Goal: Task Accomplishment & Management: Complete application form

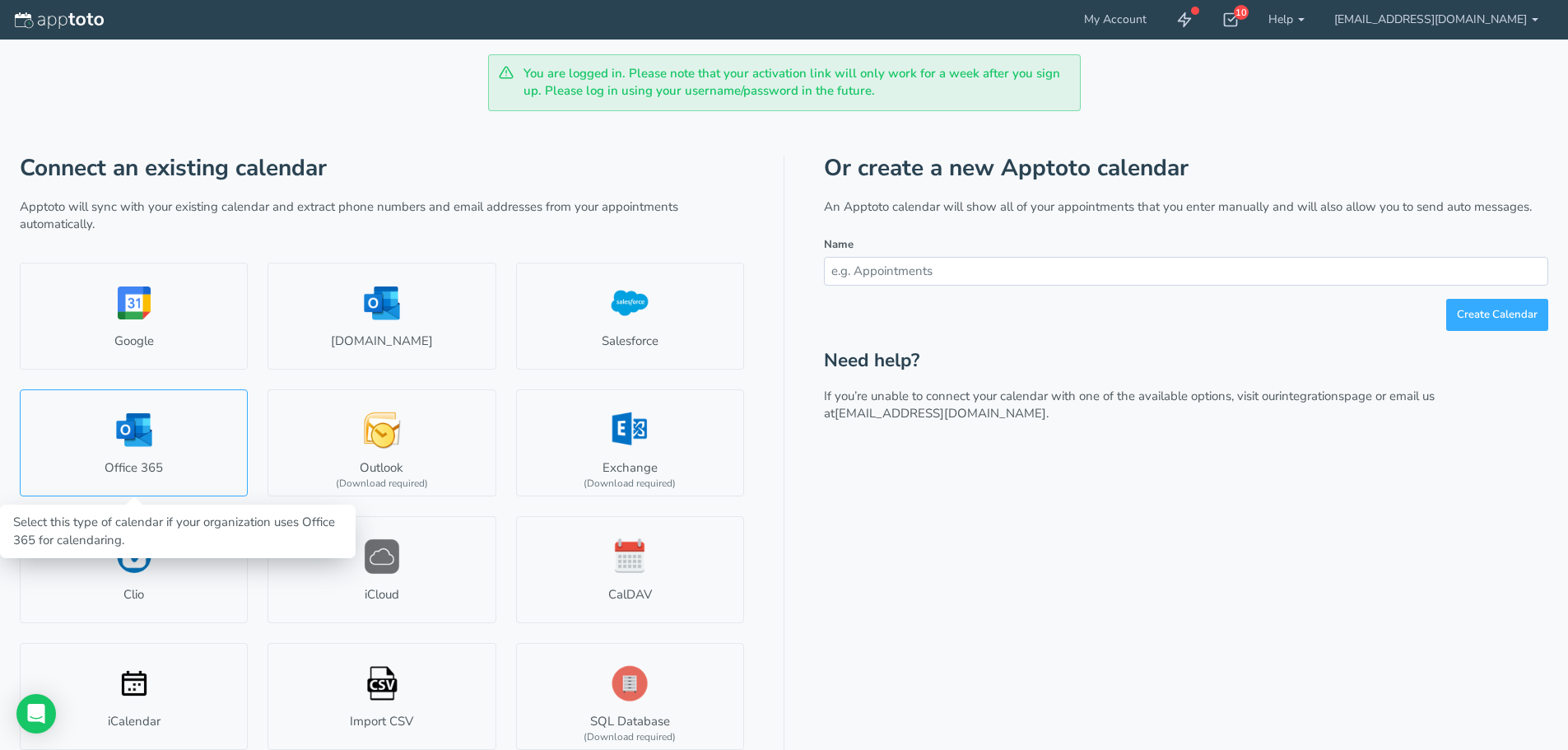
click at [134, 448] on link "Office 365" at bounding box center [133, 443] width 228 height 107
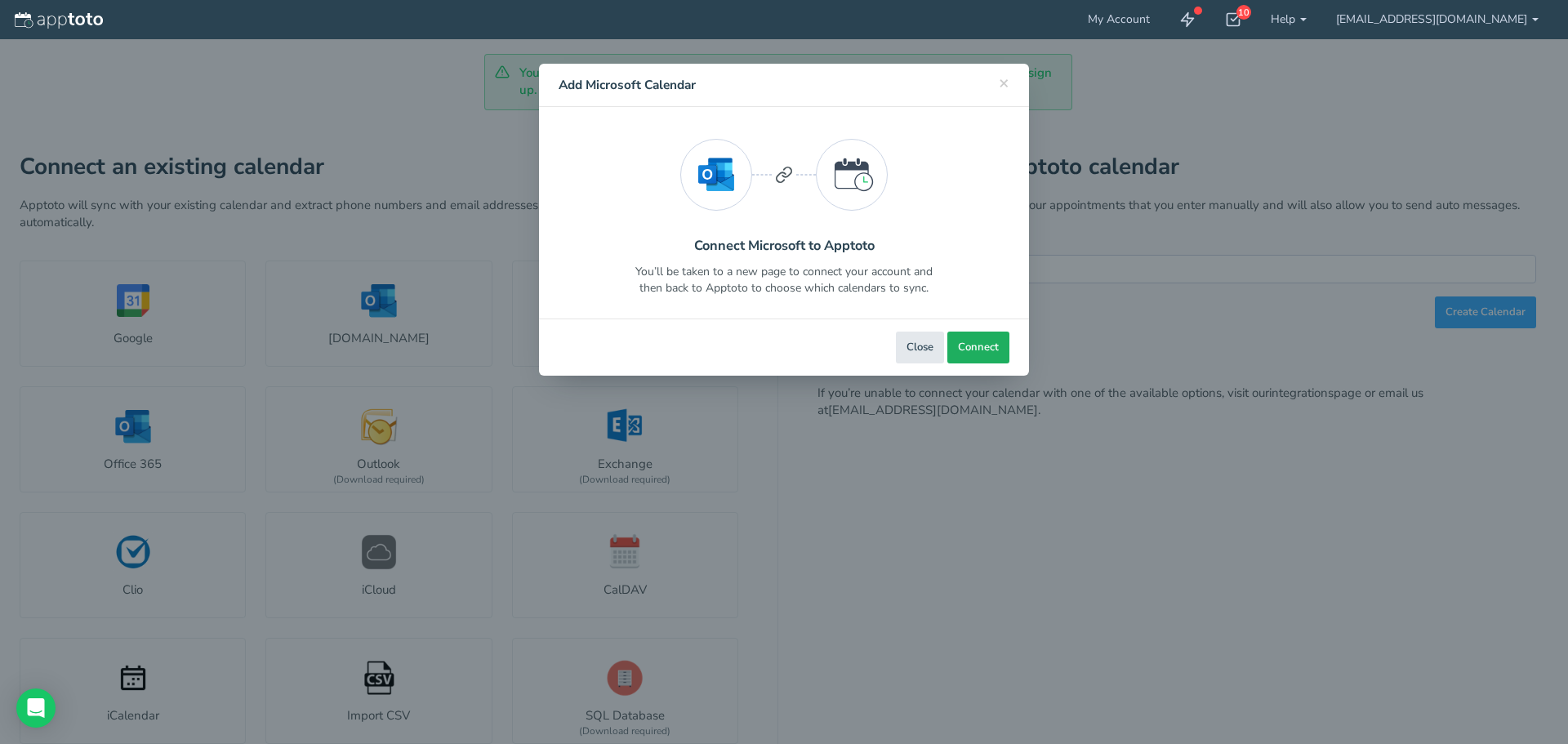
click at [979, 351] on span "Connect" at bounding box center [978, 348] width 41 height 16
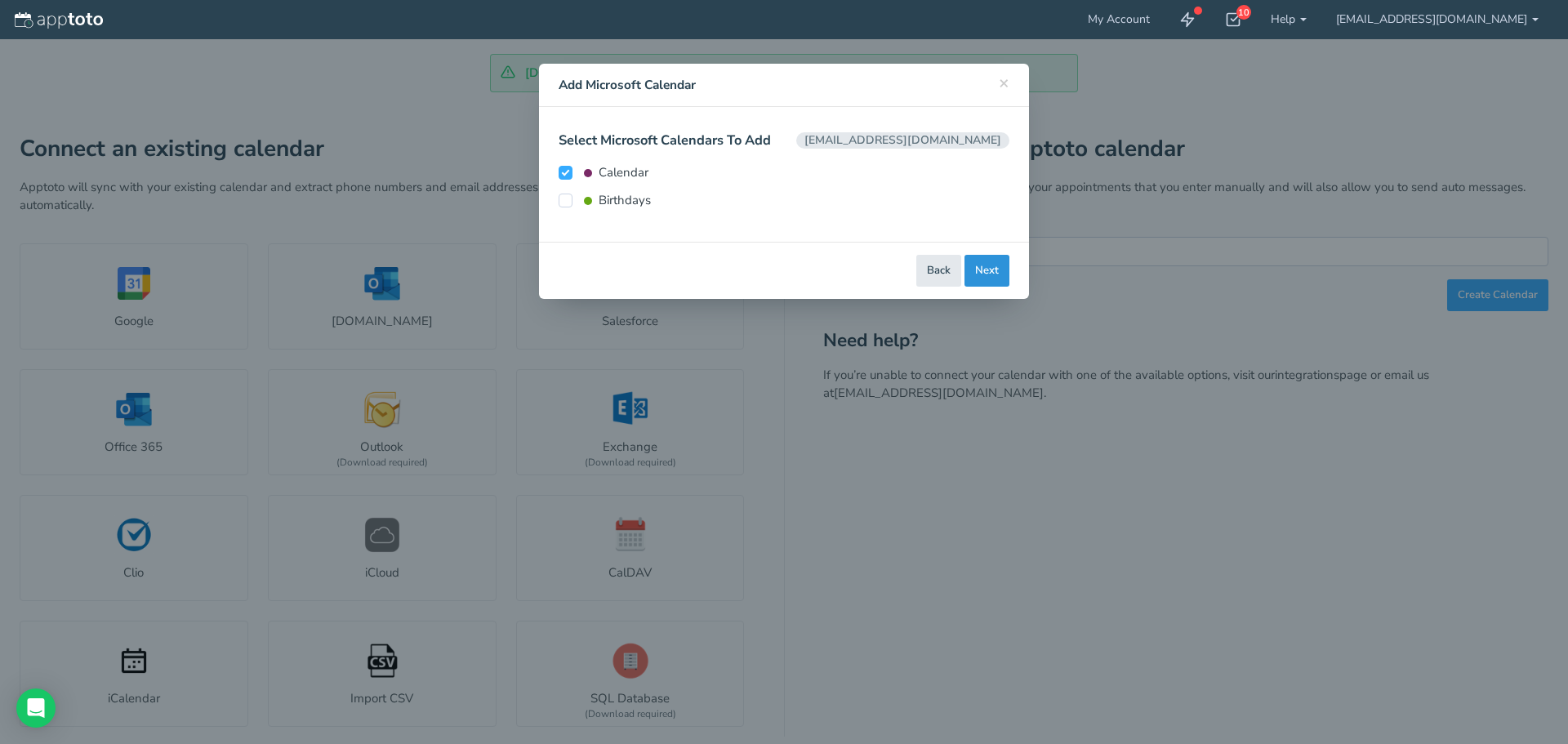
click at [987, 272] on button "Next" at bounding box center [987, 271] width 45 height 32
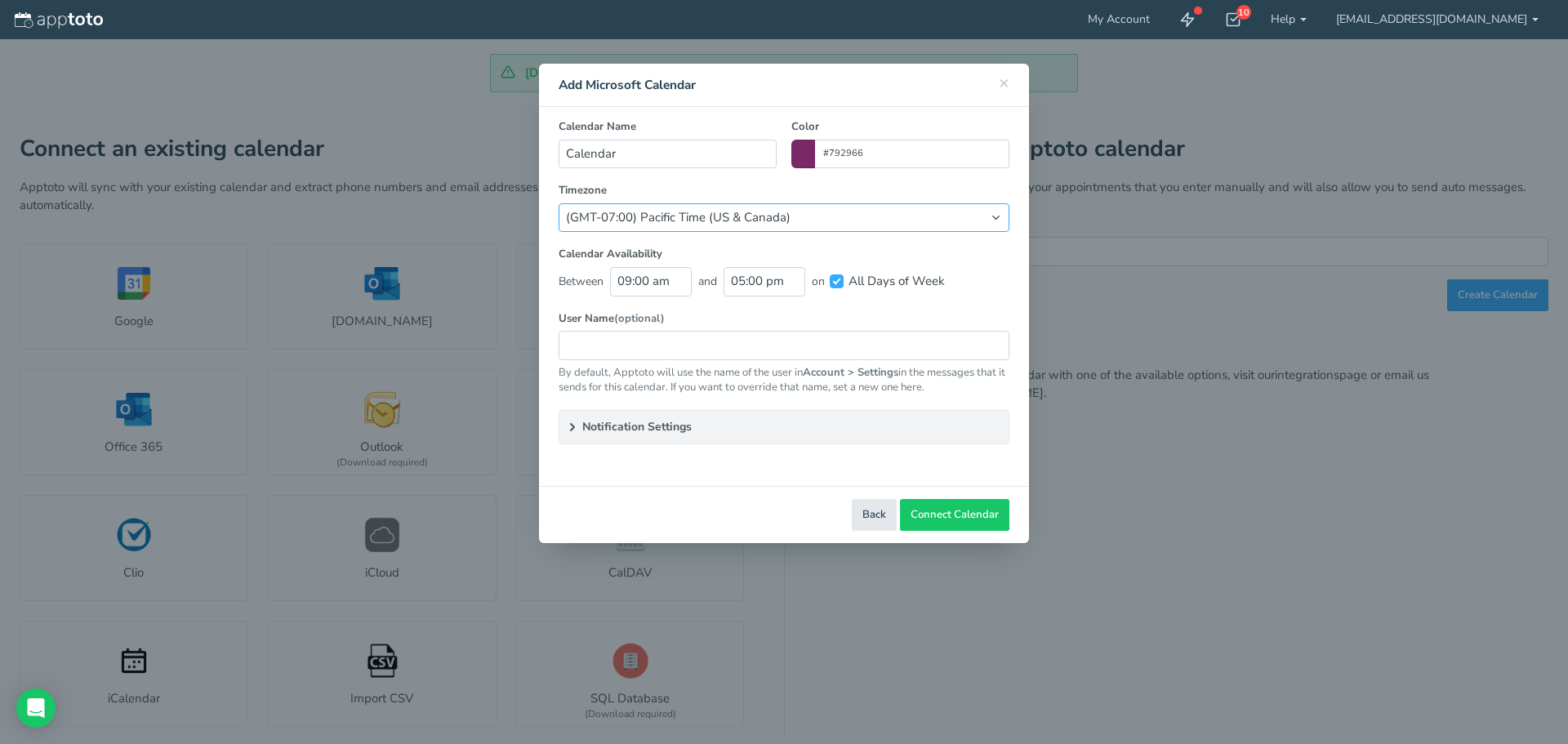
click at [753, 214] on select "(Default) America/Los_Angeles (GMT-10:00) [US_STATE] (GMT-08:00) [US_STATE] (GM…" at bounding box center [784, 217] width 451 height 28
select select "string:America/New_York"
click at [559, 204] on select "(Default) America/Los_Angeles (GMT-10:00) Hawaii (GMT-08:00) Alaska (GMT-07:00)…" at bounding box center [784, 217] width 451 height 28
click at [624, 278] on input "09:00 am" at bounding box center [651, 280] width 82 height 28
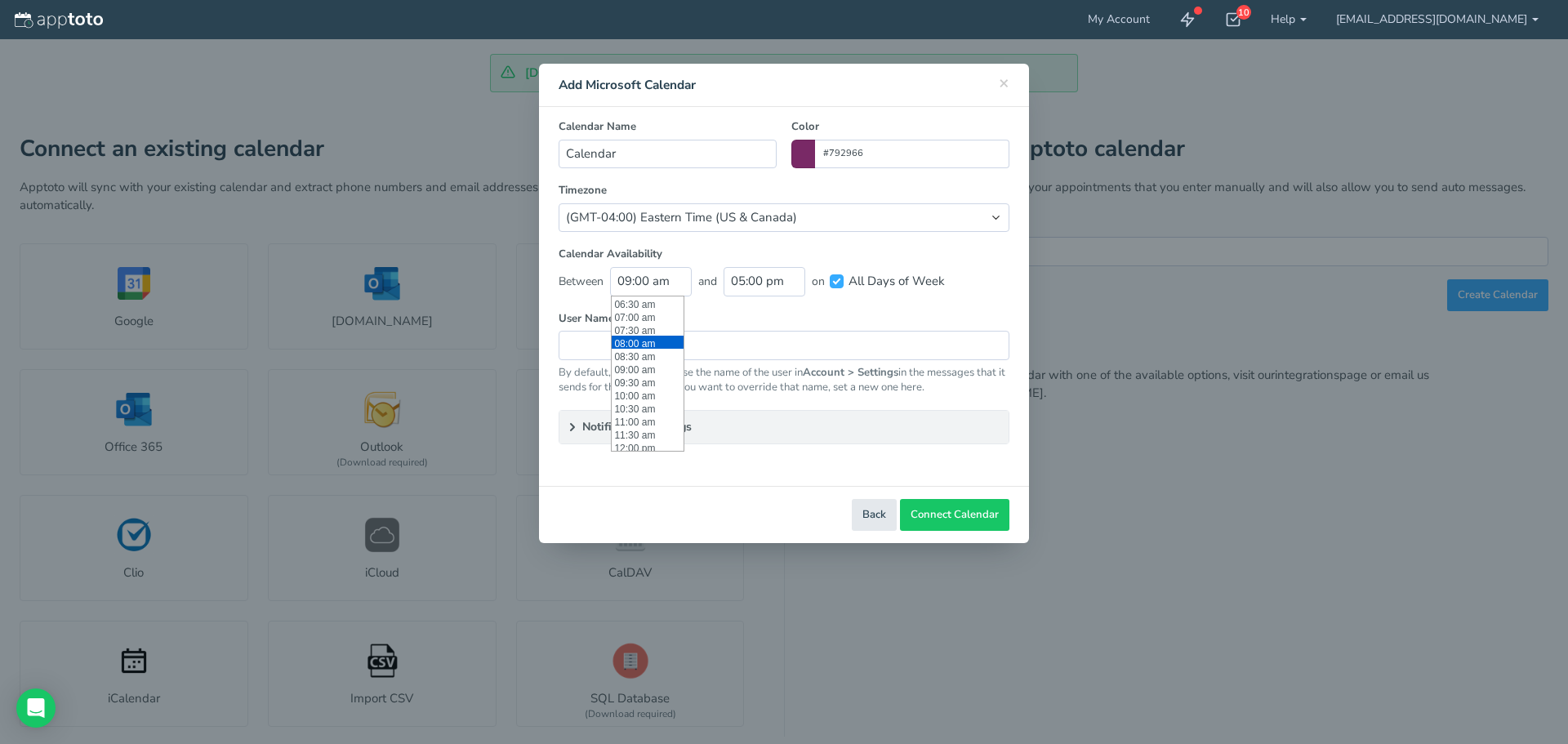
click at [652, 342] on li "08:00 am" at bounding box center [647, 342] width 72 height 13
type input "08:00 am"
click at [687, 345] on input "text" at bounding box center [784, 345] width 451 height 28
type input "DiCenzo Service"
click at [639, 429] on summary "Notification Settings" at bounding box center [784, 428] width 449 height 33
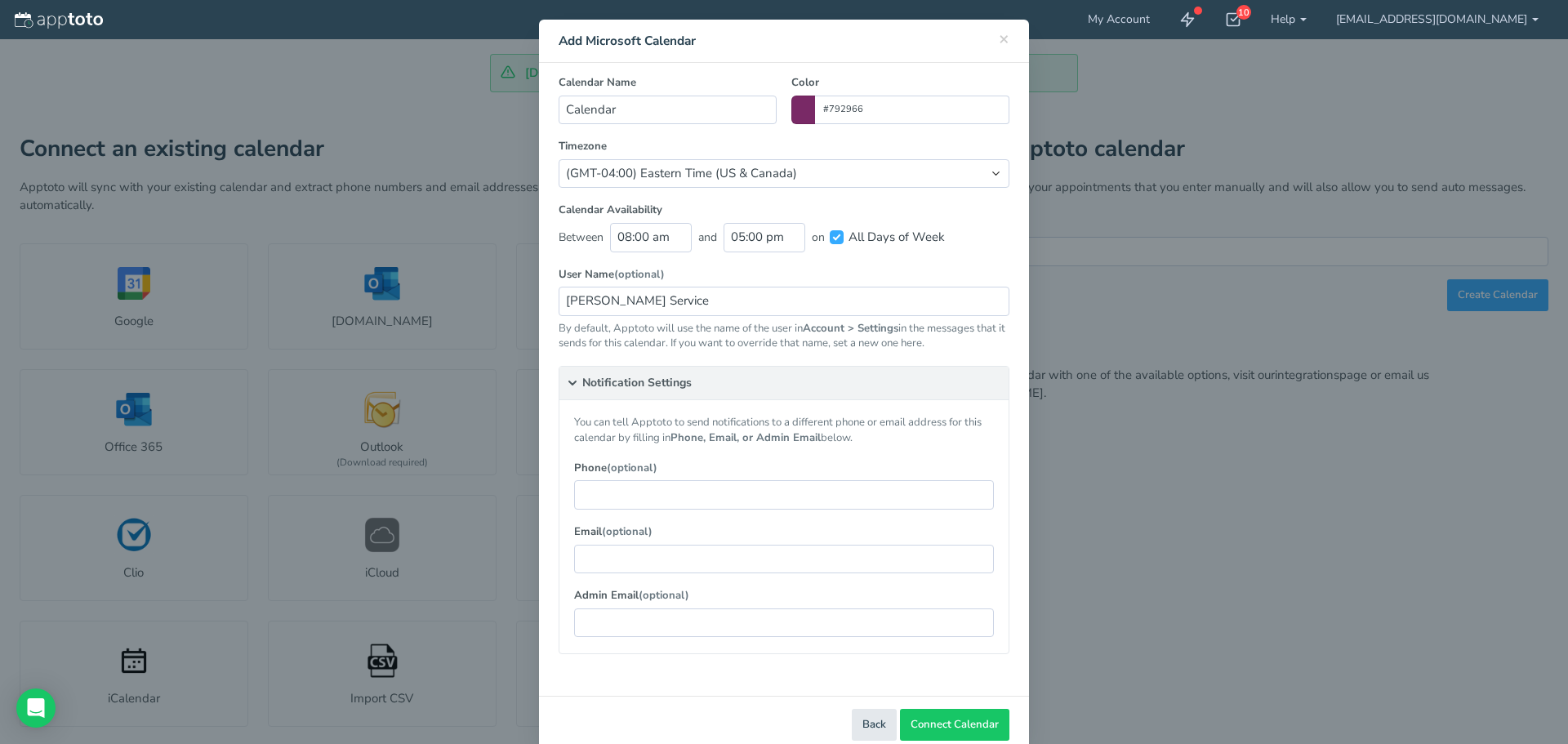
scroll to position [78, 0]
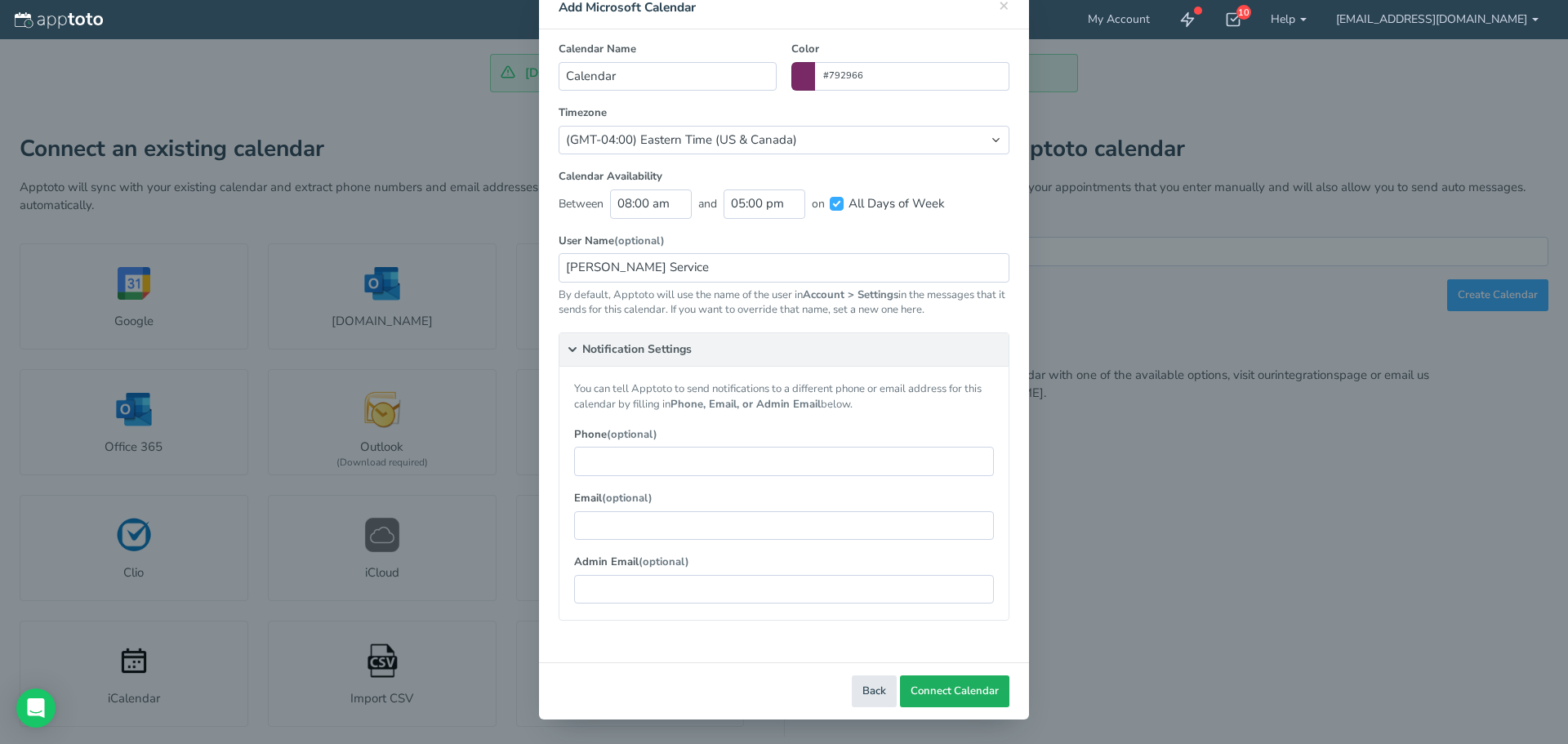
click at [951, 688] on span "Connect Calendar" at bounding box center [954, 691] width 89 height 16
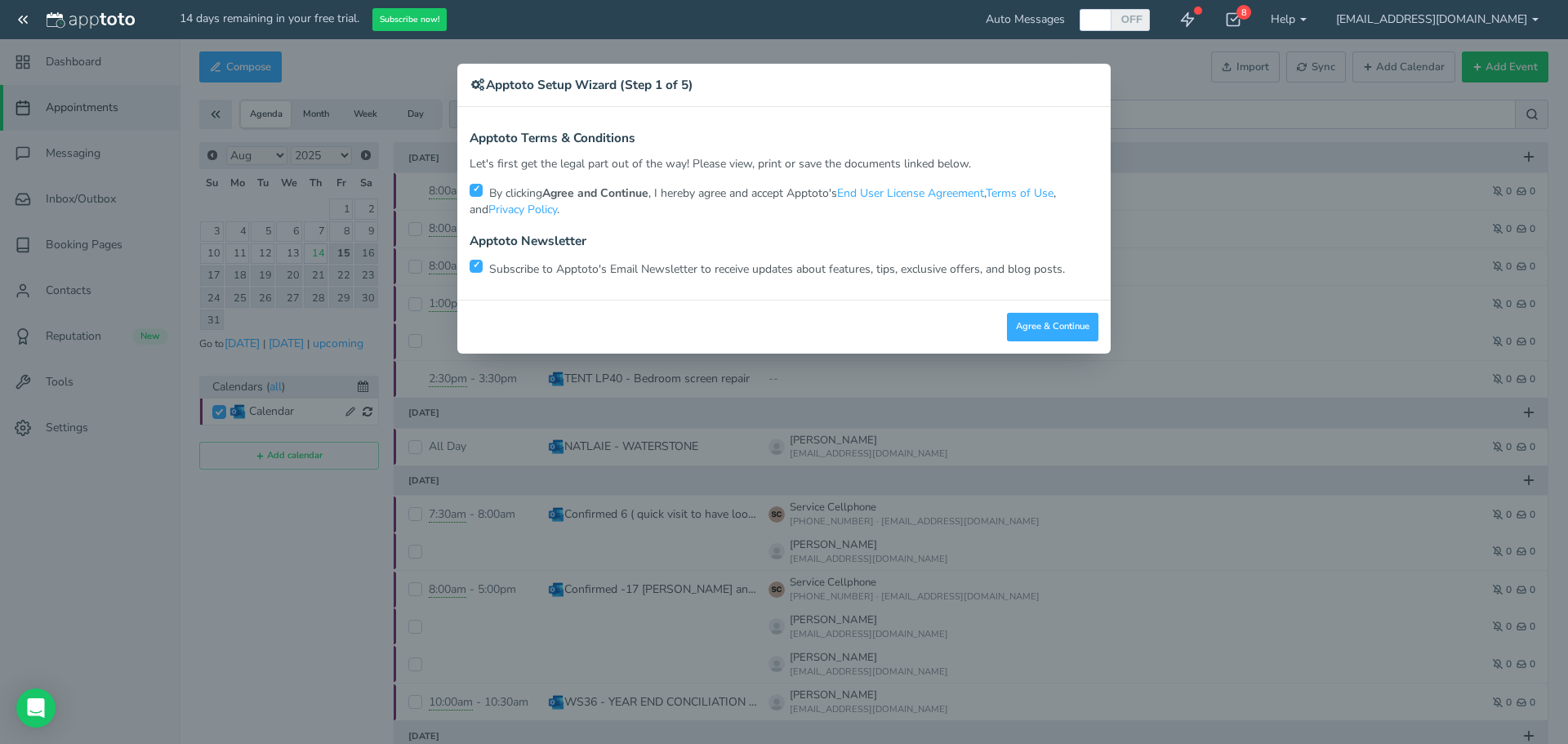
drag, startPoint x: 475, startPoint y: 263, endPoint x: 707, endPoint y: 277, distance: 232.4
click at [476, 261] on input "checkbox" at bounding box center [475, 266] width 13 height 13
checkbox input "false"
click at [1071, 320] on button "Agree & Continue" at bounding box center [1052, 326] width 91 height 28
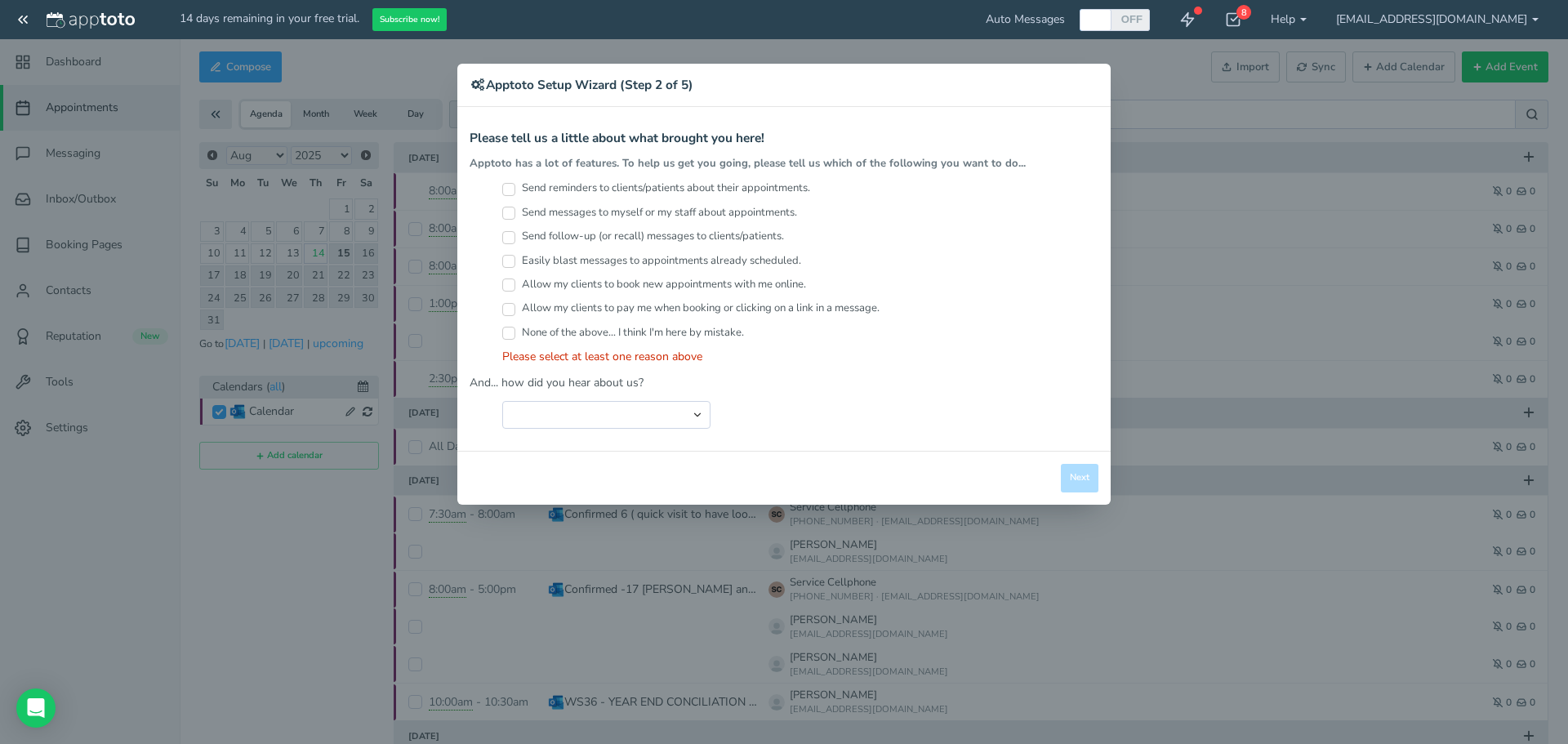
click at [536, 185] on label "Send reminders to clients/patients about their appointments." at bounding box center [656, 188] width 308 height 16
click at [515, 185] on input "Send reminders to clients/patients about their appointments." at bounding box center [508, 189] width 13 height 13
checkbox input "true"
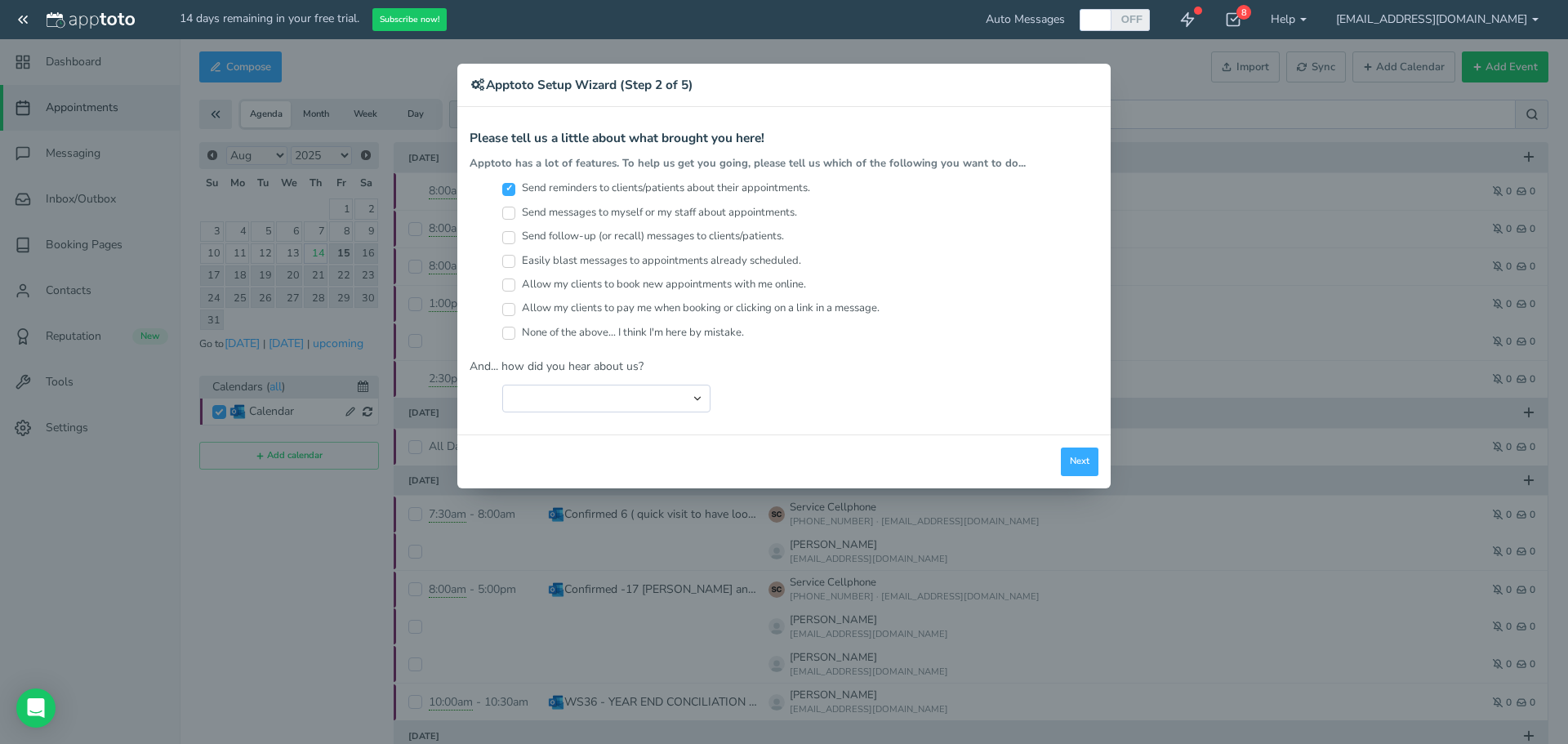
click at [509, 230] on label "Send follow-up (or recall) messages to clients/patients." at bounding box center [642, 237] width 281 height 16
click at [509, 231] on input "Send follow-up (or recall) messages to clients/patients." at bounding box center [508, 237] width 13 height 13
checkbox input "true"
click at [515, 256] on label "Easily blast messages to appointments already scheduled." at bounding box center [651, 261] width 299 height 16
click at [515, 256] on input "Easily blast messages to appointments already scheduled." at bounding box center [508, 261] width 13 height 13
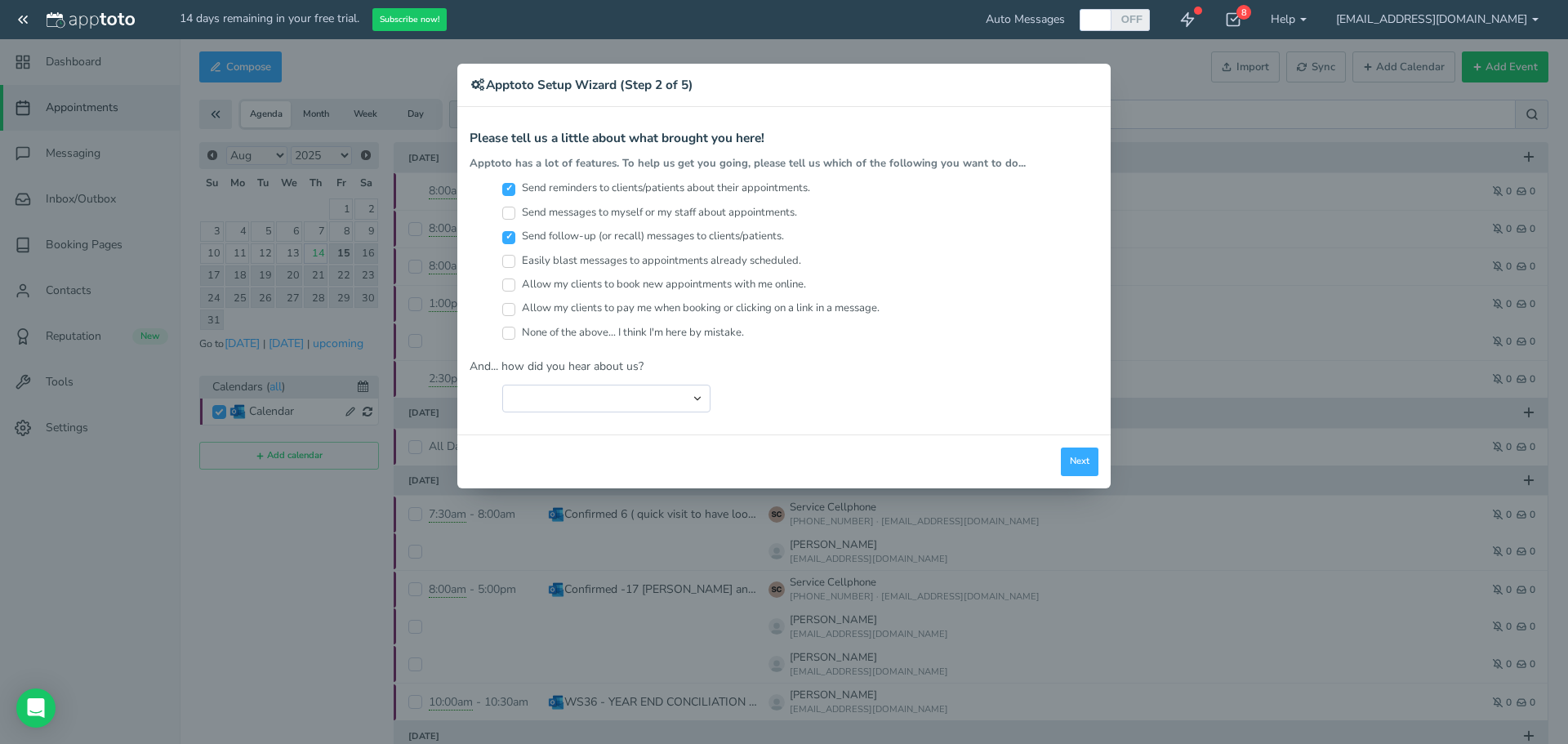
checkbox input "true"
click at [538, 389] on select "Search Engine (Google, Yahoo, Bing, etc.) Search Engine Advertisement Blog Post…" at bounding box center [606, 398] width 208 height 28
select select "string:Search Engine (Google, Yahoo, Bing, etc.)"
click at [502, 385] on select "Search Engine (Google, Yahoo, Bing, etc.) Search Engine Advertisement Blog Post…" at bounding box center [606, 398] width 208 height 28
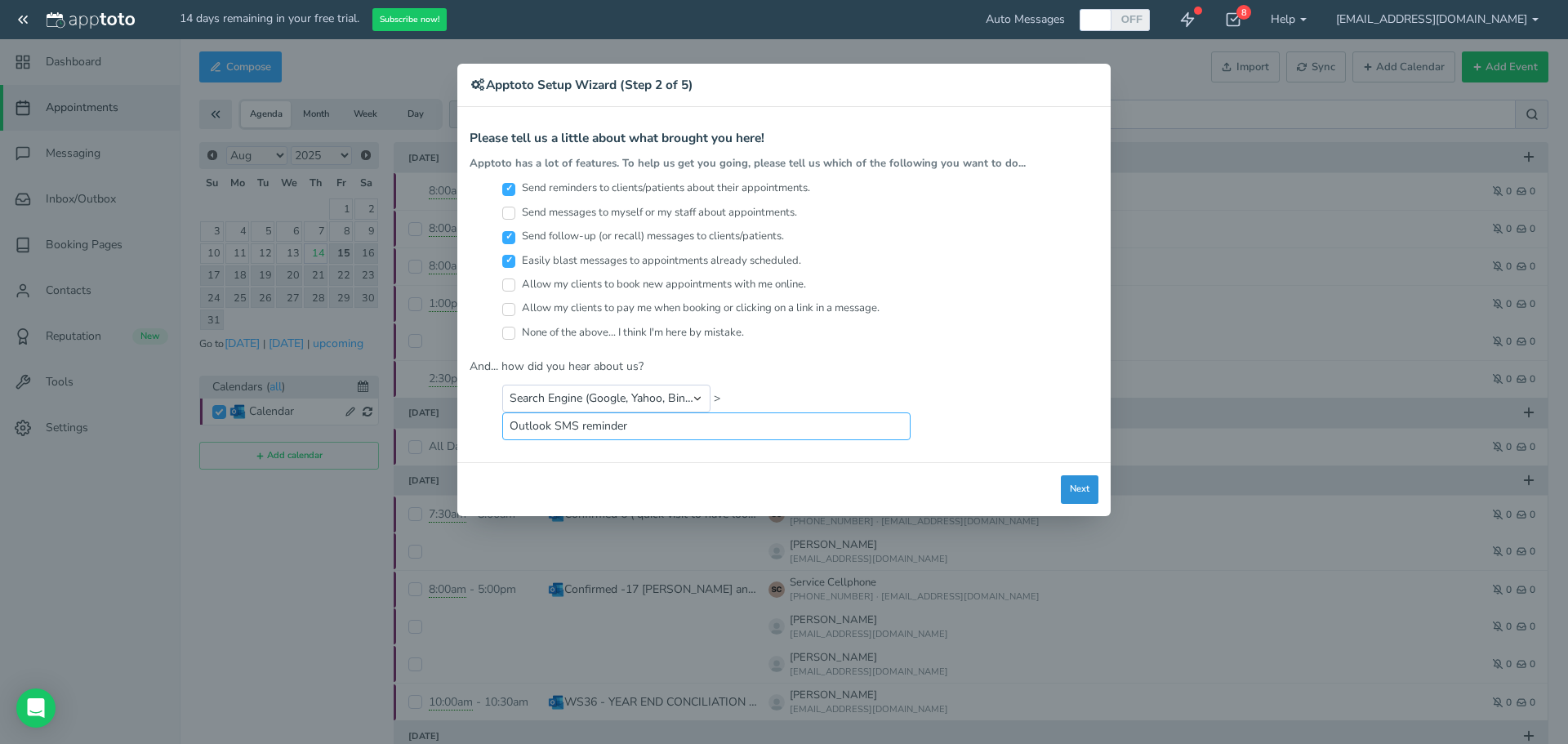
type input "Outlook SMS reminder"
click at [1083, 495] on button "Next" at bounding box center [1079, 489] width 38 height 28
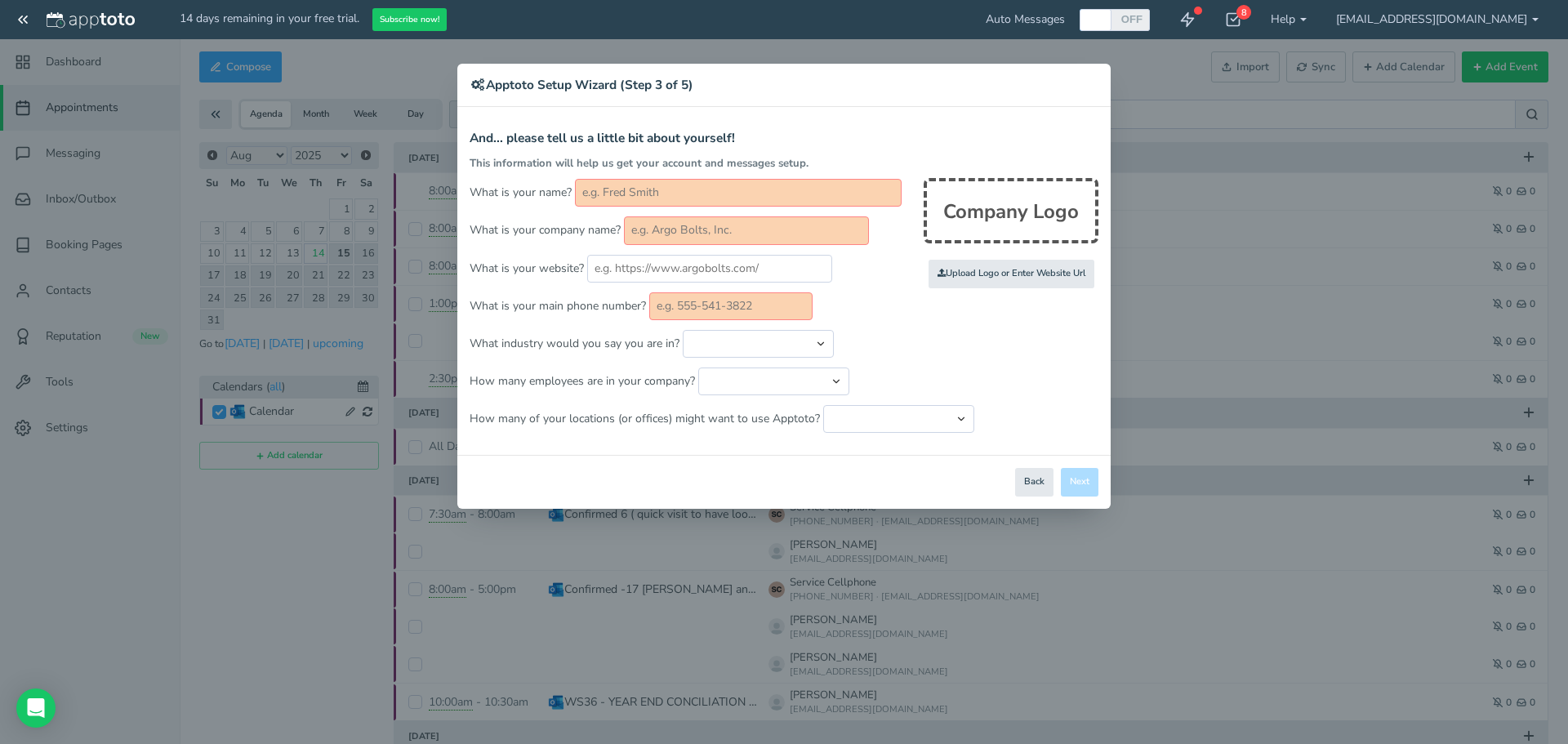
click at [983, 165] on div "This information will help us get your account and messages setup." at bounding box center [784, 164] width 629 height 16
click at [1012, 215] on div "Company Logo" at bounding box center [1011, 210] width 175 height 65
click at [1019, 290] on form "And... please tell us a little bit about yourself! This information will help u…" at bounding box center [784, 282] width 629 height 302
click at [1028, 277] on input "file" at bounding box center [653, 275] width 1554 height 113
type input "C:\fakepath\LOGO.png"
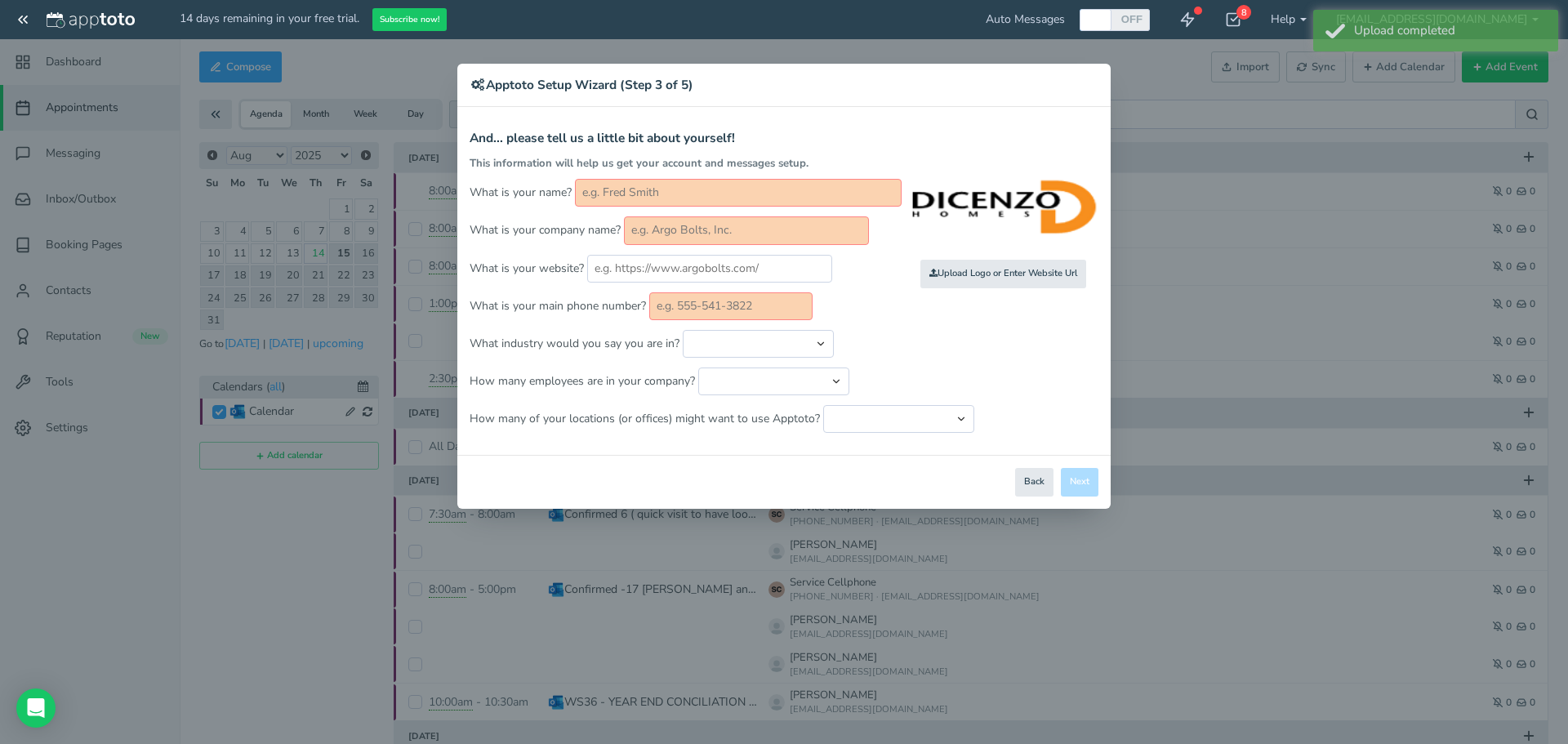
drag, startPoint x: 670, startPoint y: 196, endPoint x: 715, endPoint y: 188, distance: 45.7
click at [670, 196] on input "text" at bounding box center [739, 193] width 327 height 28
drag, startPoint x: 679, startPoint y: 196, endPoint x: 64, endPoint y: 191, distance: 615.0
click at [76, 195] on div "× Apptoto Setup Wizard (Step 3 of 5) Apptoto Terms & Conditions Let's first get…" at bounding box center [784, 372] width 1568 height 744
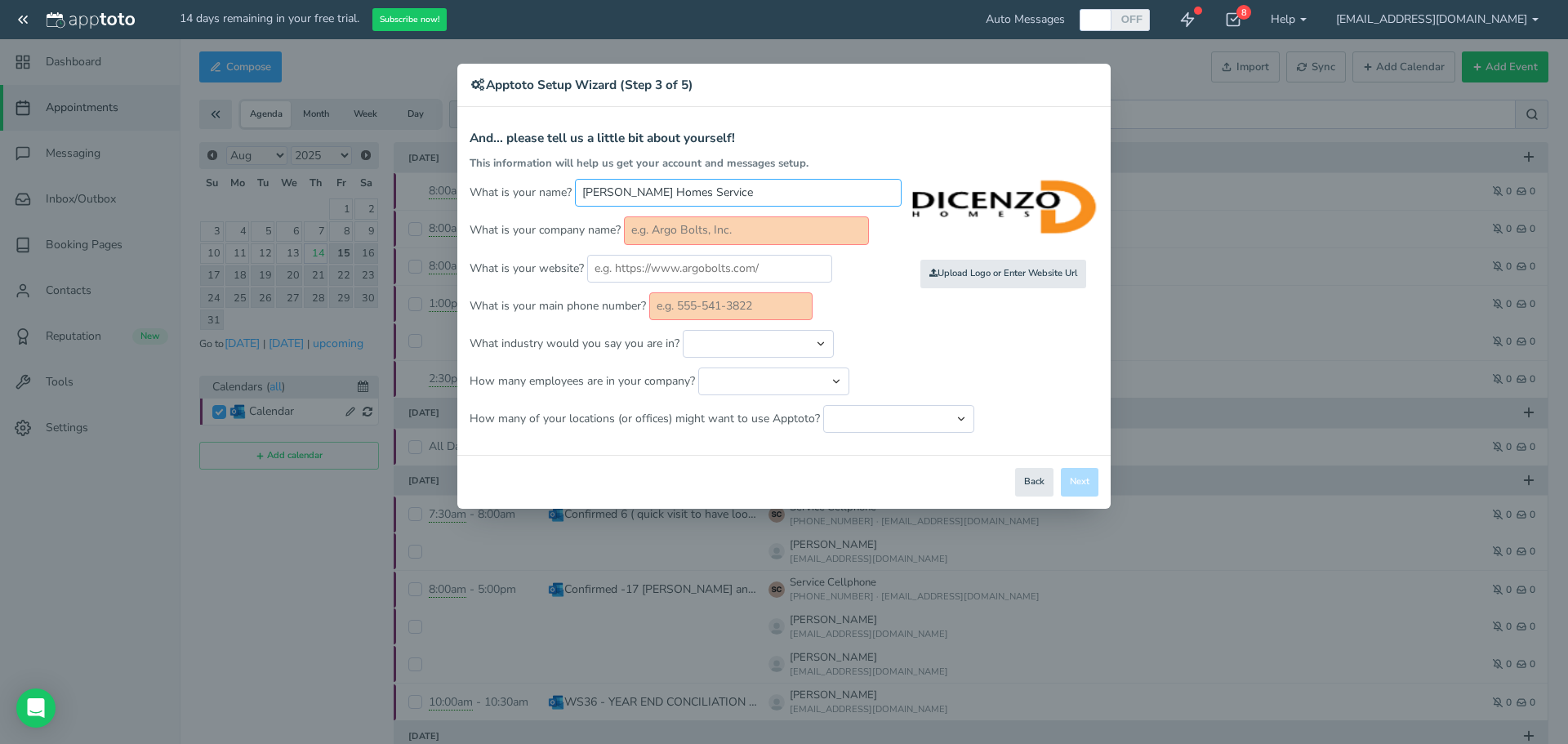
type input "[PERSON_NAME] Homes Service"
click at [736, 235] on input "text" at bounding box center [747, 230] width 245 height 28
type input "[PERSON_NAME] Homes"
click at [699, 272] on input "text" at bounding box center [710, 269] width 245 height 28
type input "[DOMAIN_NAME]"
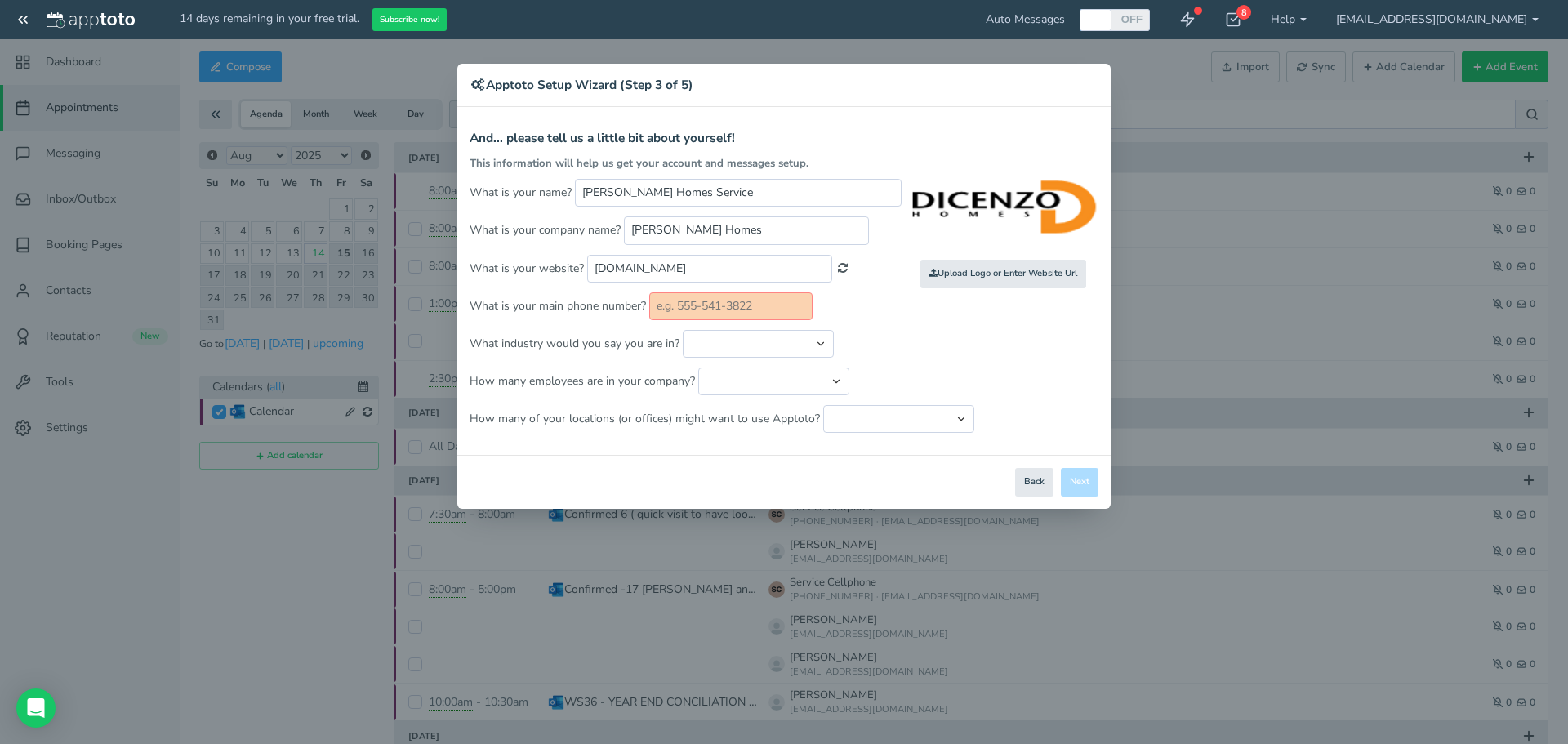
click at [737, 302] on input "text" at bounding box center [731, 306] width 164 height 28
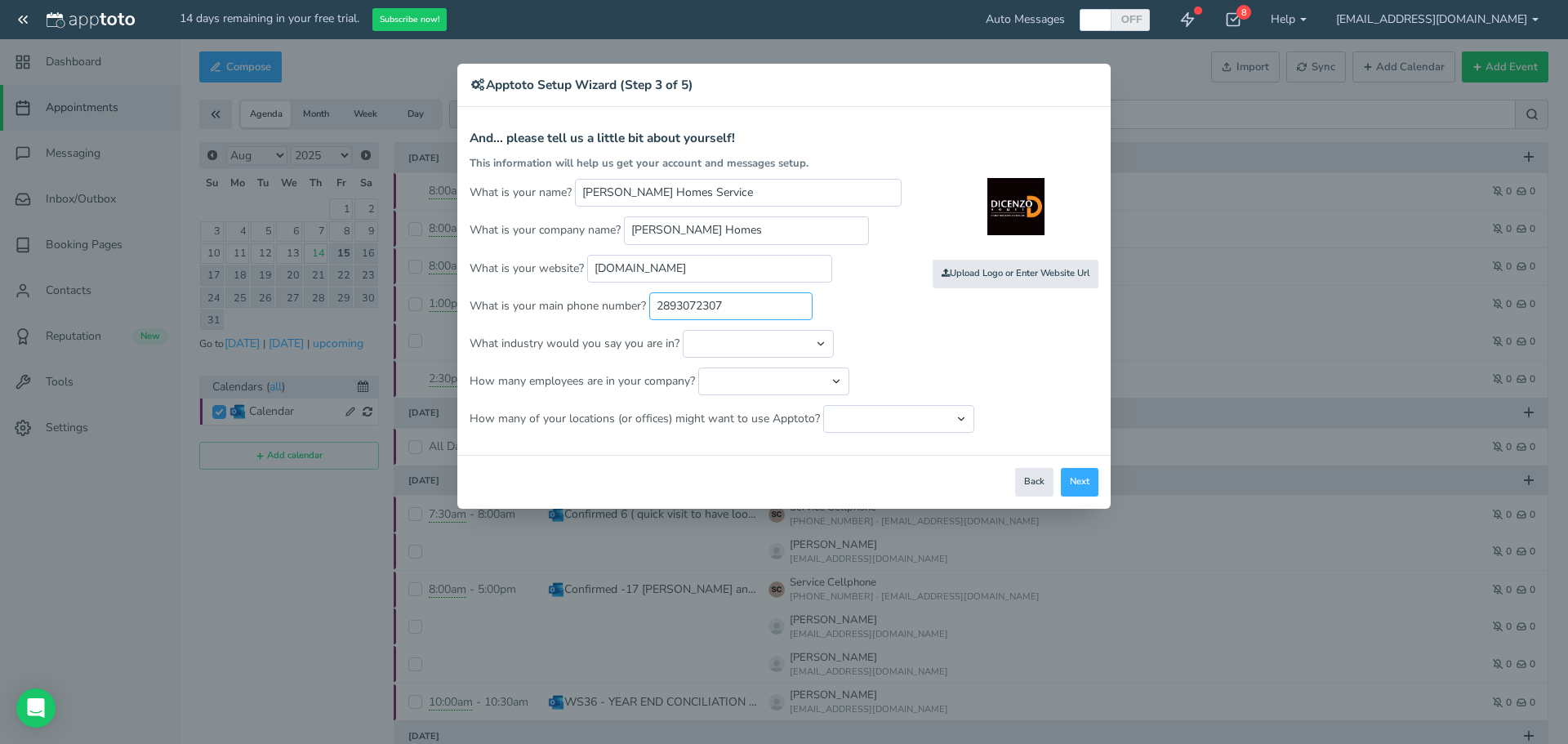
click at [699, 310] on input "2893072307" at bounding box center [731, 306] width 164 height 28
type input "2893092307"
click at [717, 338] on select "Automotive Cleaning Services Consulting Education - Classroom Education - Admis…" at bounding box center [757, 344] width 151 height 28
select select "string:Home Repair & Remodeling Services"
click at [682, 330] on select "Automotive Cleaning Services Consulting Education - Classroom Education - Admis…" at bounding box center [757, 344] width 151 height 28
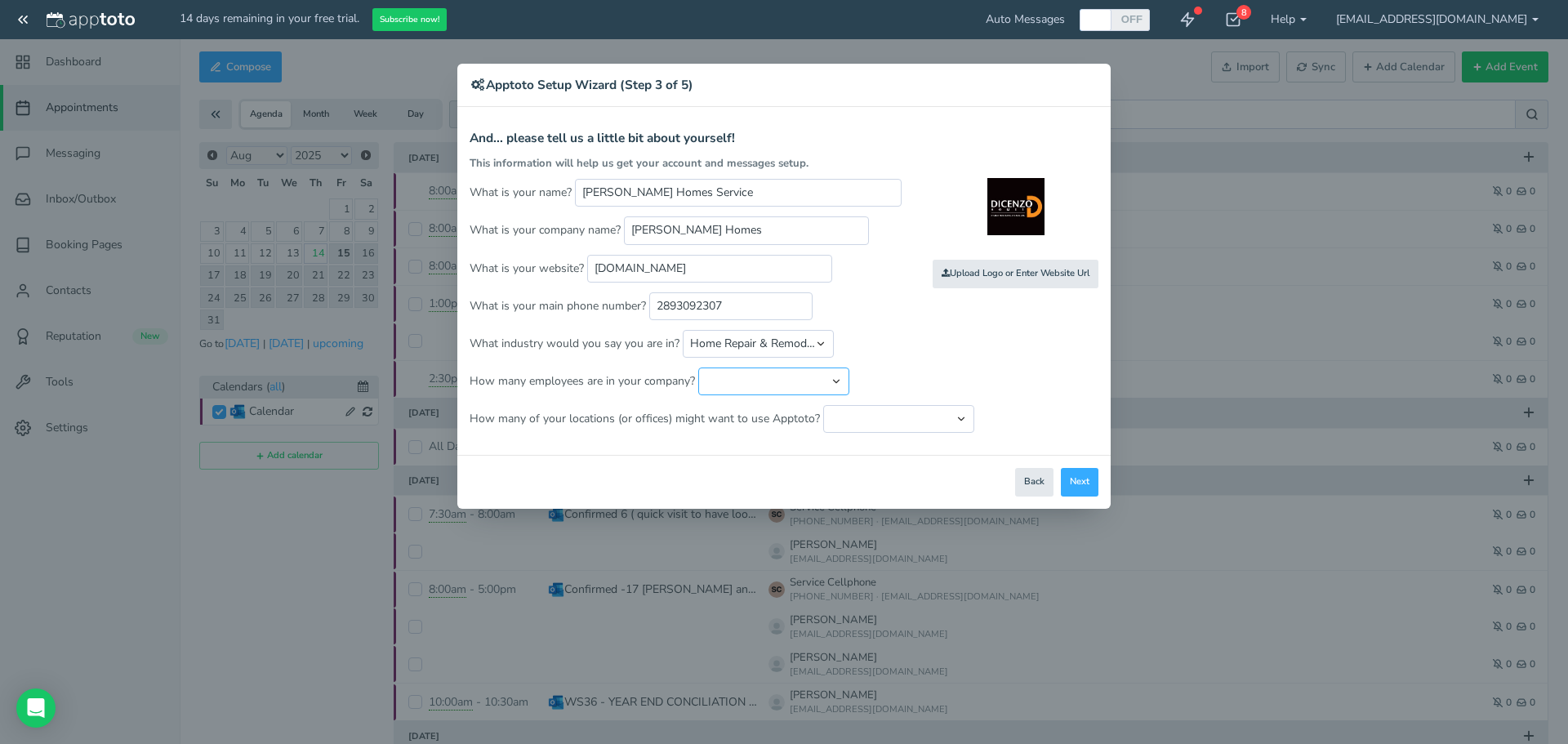
click at [786, 383] on select "Just me 1 to 5 6 to 10 11 to 25 26 to 50 51 to 100 101 to 500 501 to 1000 More …" at bounding box center [773, 382] width 151 height 28
drag, startPoint x: 787, startPoint y: 379, endPoint x: 753, endPoint y: 374, distance: 34.4
click at [753, 374] on select "Just me 1 to 5 6 to 10 11 to 25 26 to 50 51 to 100 101 to 500 501 to 1000 More …" at bounding box center [773, 382] width 151 height 28
select select "string:26..50"
click at [698, 368] on select "Just me 1 to 5 6 to 10 11 to 25 26 to 50 51 to 100 101 to 500 501 to 1000 More …" at bounding box center [773, 382] width 151 height 28
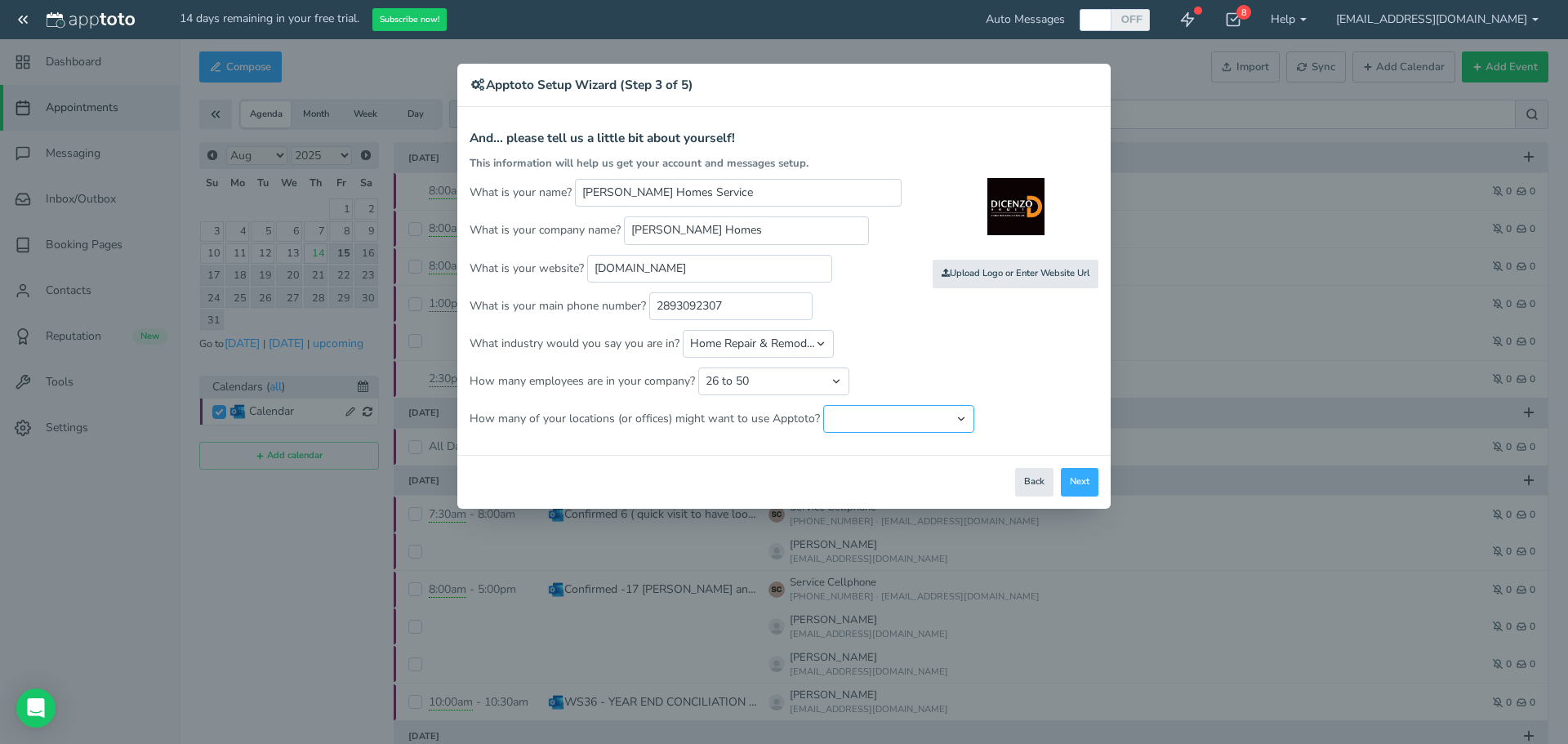
click at [888, 415] on select "Just one location 2 3 4 5 6 to 10 11 to 25 26 to 50 More than 50" at bounding box center [898, 419] width 151 height 28
select select "string:1"
click at [823, 405] on select "Just one location 2 3 4 5 6 to 10 11 to 25 26 to 50 More than 50" at bounding box center [898, 419] width 151 height 28
click at [1088, 487] on button "Next" at bounding box center [1079, 482] width 38 height 28
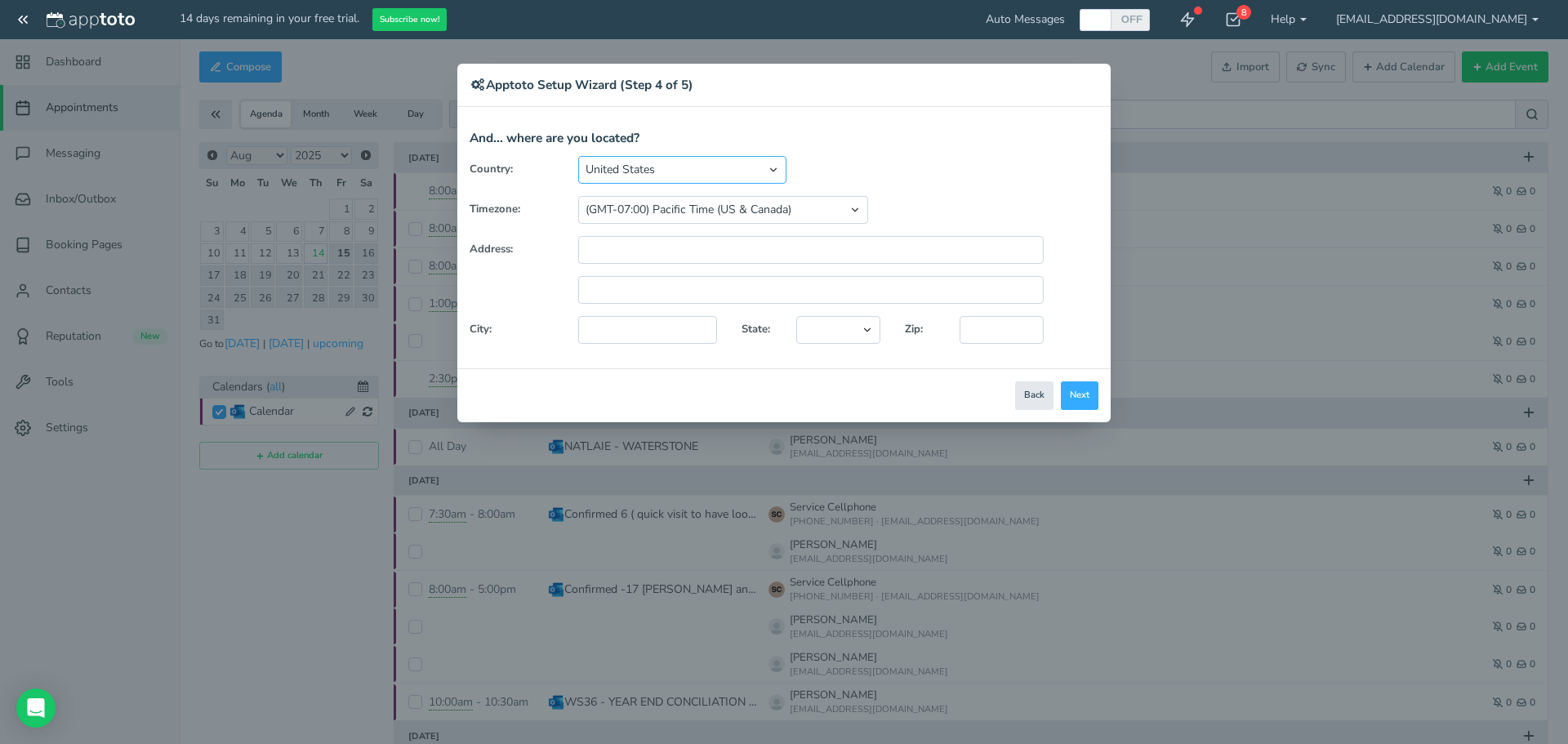
click at [674, 161] on select "United States Canada Australia Bahrain Belgium Denmark Estonia France Germany H…" at bounding box center [682, 169] width 208 height 28
select select "string:CA"
click at [578, 156] on select "United States Canada Australia Bahrain Belgium Denmark Estonia France Germany H…" at bounding box center [682, 169] width 208 height 28
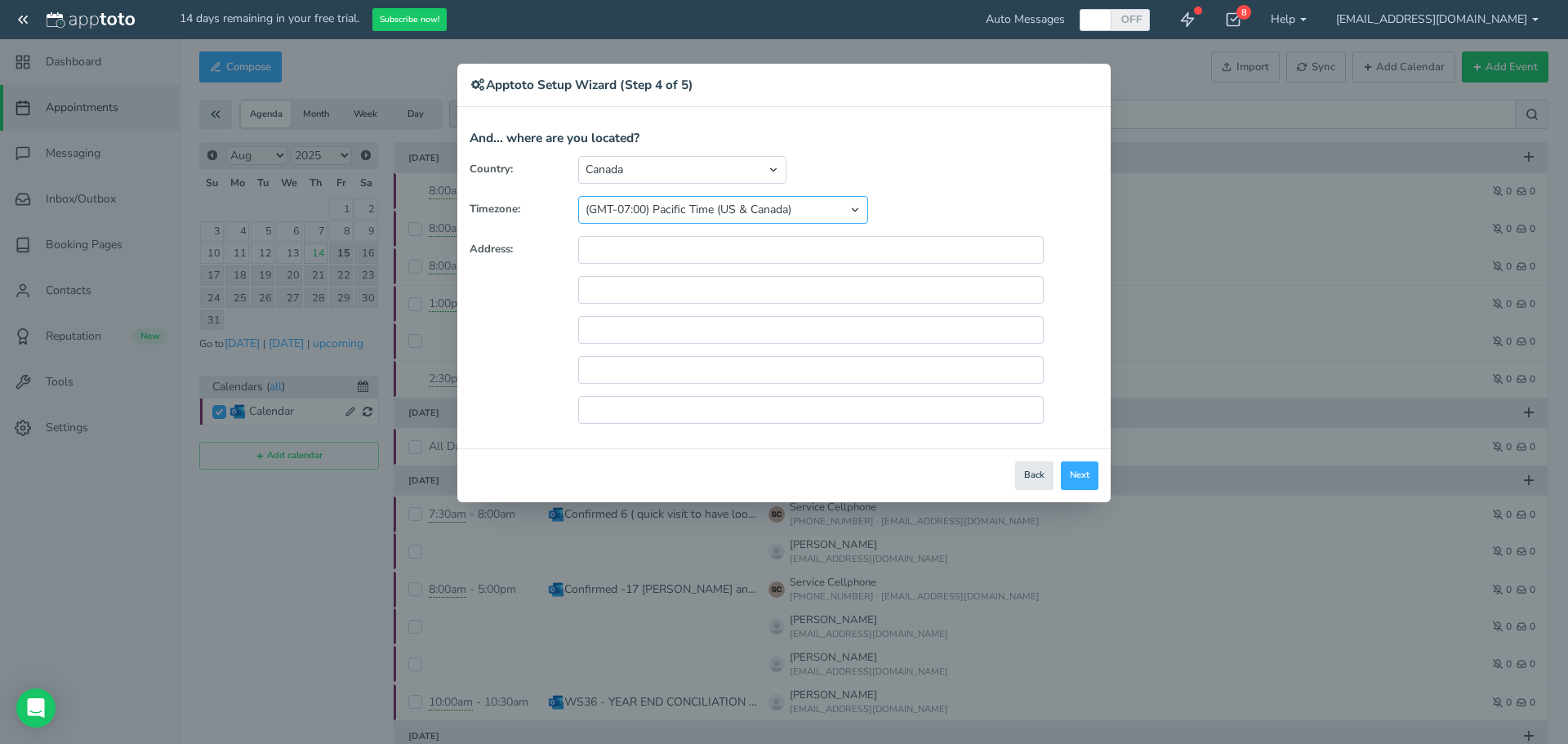
click at [794, 211] on select "(GMT-10:00) Hawaii (GMT-08:00) Alaska (GMT-07:00) Pacific Time (US & Canada) (G…" at bounding box center [723, 209] width 290 height 28
select select "string:America/New_York"
click at [578, 196] on select "(GMT-10:00) Hawaii (GMT-08:00) Alaska (GMT-07:00) Pacific Time (US & Canada) (G…" at bounding box center [723, 209] width 290 height 28
click at [698, 253] on input "text" at bounding box center [811, 249] width 465 height 28
type input "[STREET_ADDRESS]"
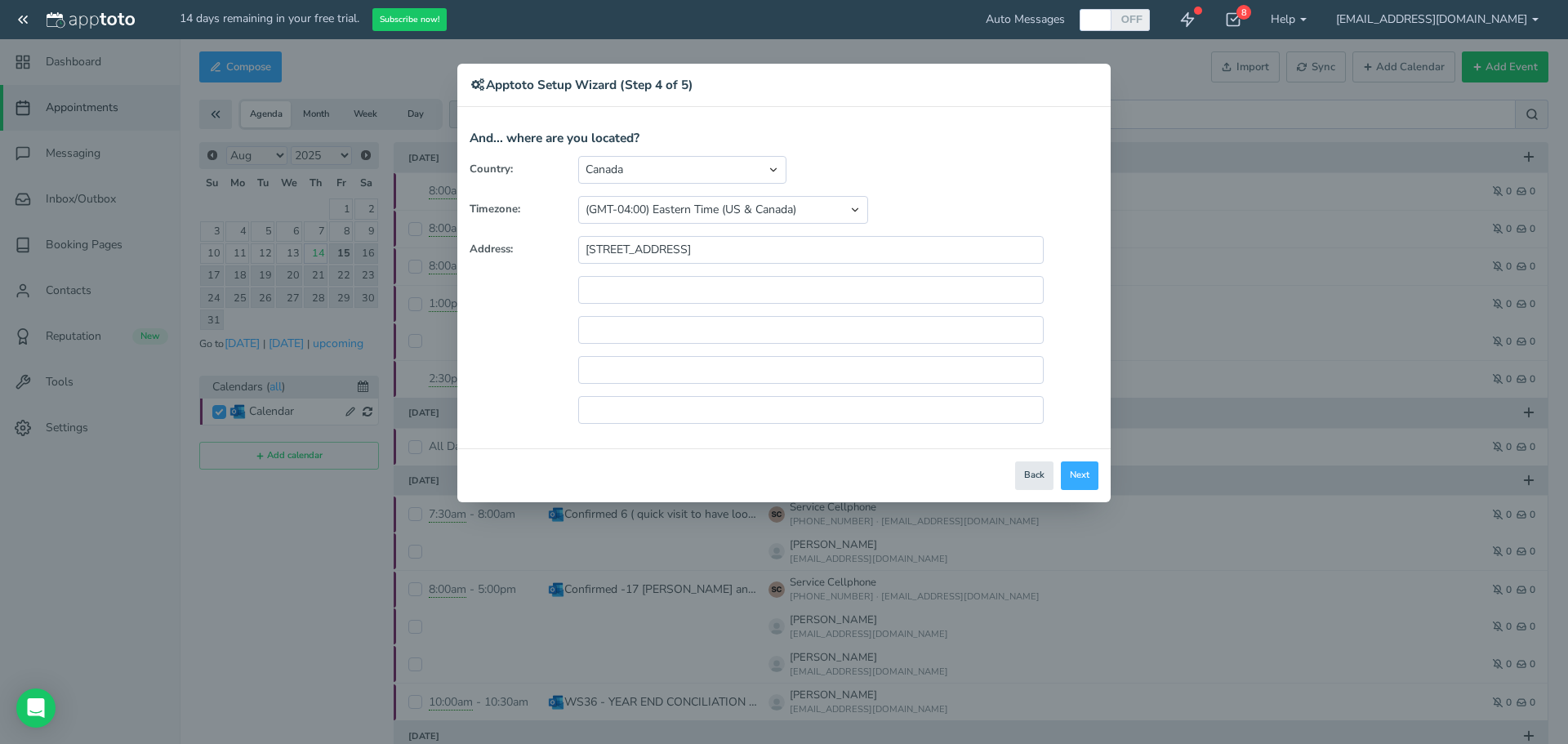
click at [777, 306] on div "Country: United States Canada Australia Bahrain Belgium Denmark Estonia France …" at bounding box center [784, 296] width 653 height 281
click at [784, 281] on input "text" at bounding box center [811, 290] width 465 height 28
type input "[PERSON_NAME] ON"
click at [1079, 482] on button "Next" at bounding box center [1079, 475] width 38 height 28
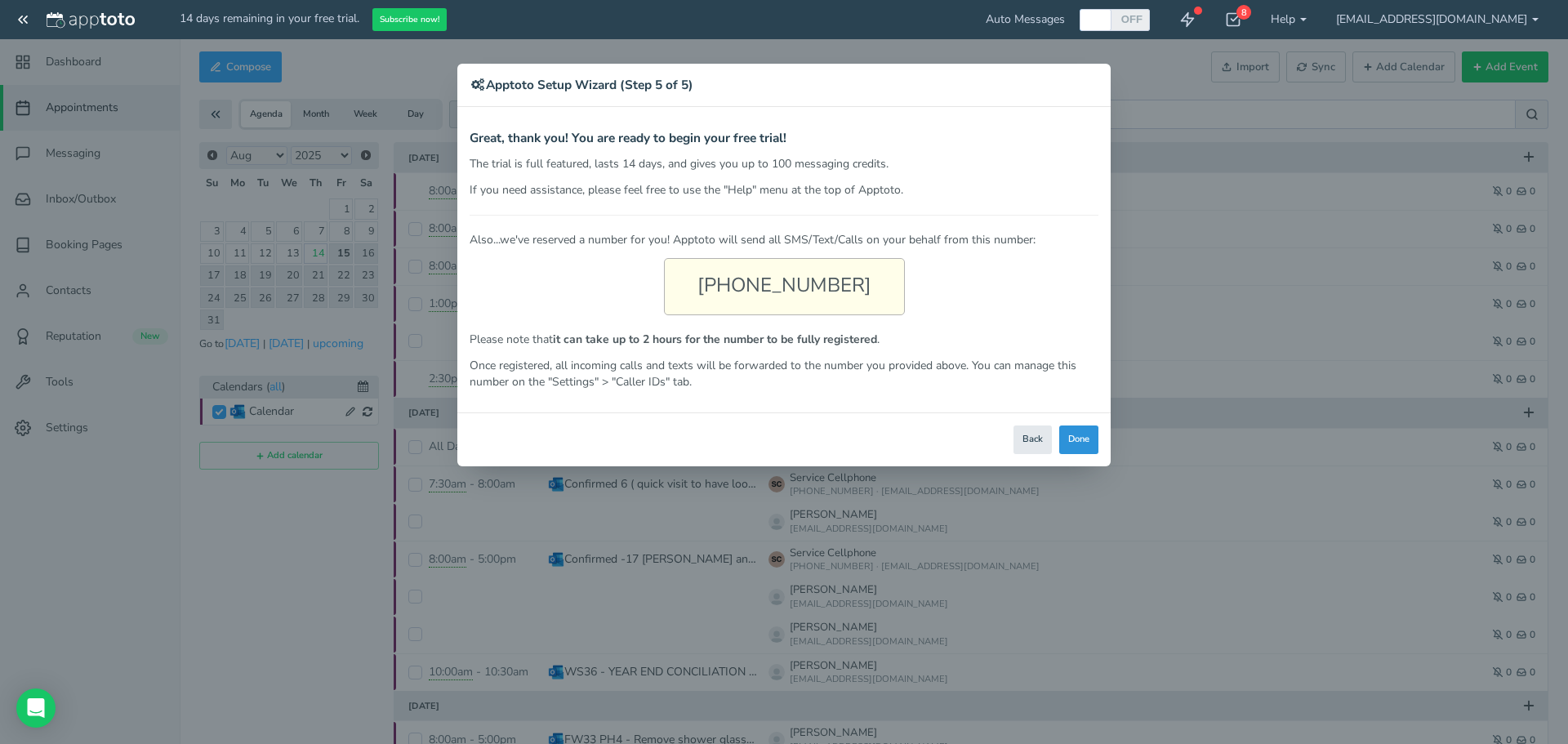
click at [1088, 438] on button "Done" at bounding box center [1078, 439] width 39 height 28
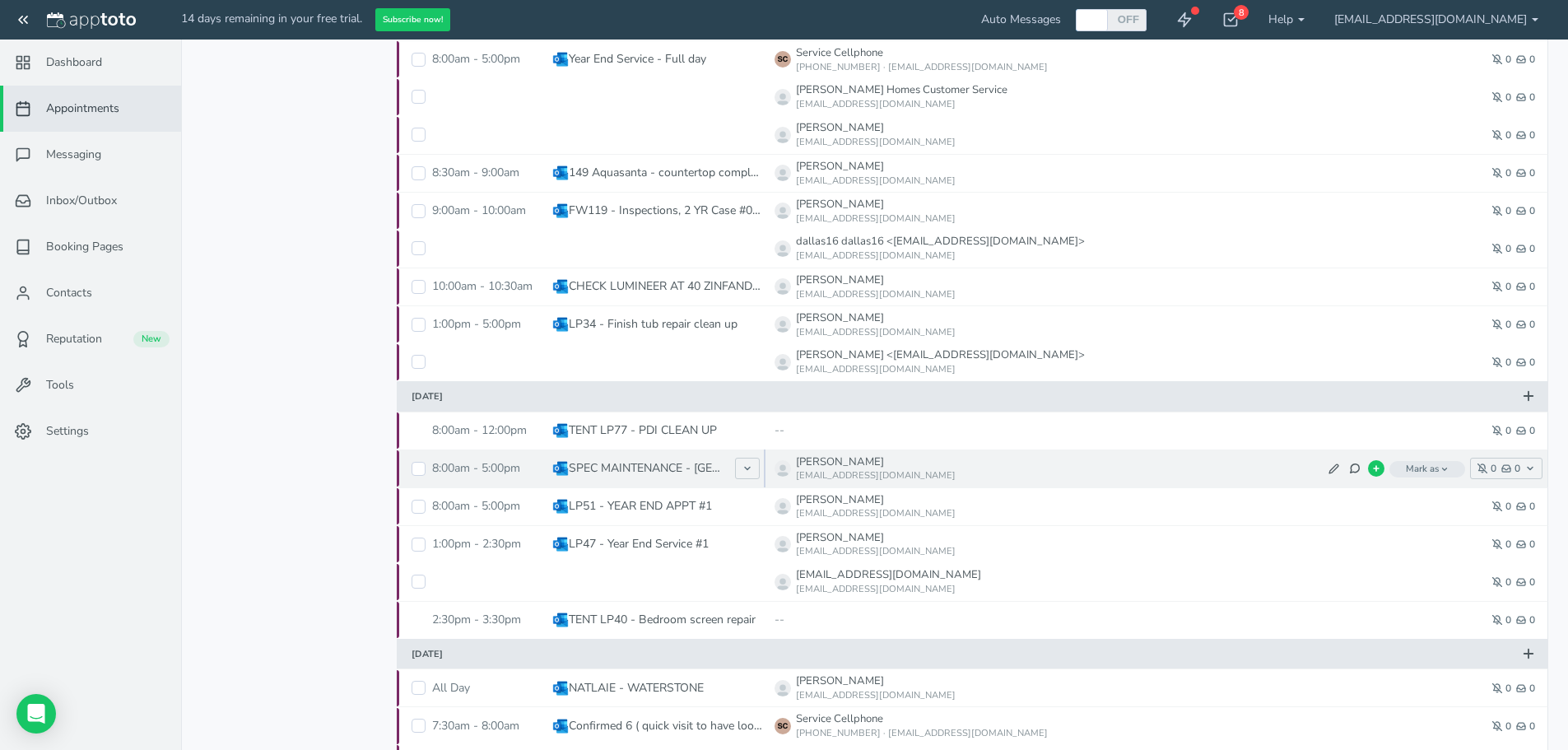
scroll to position [677, 0]
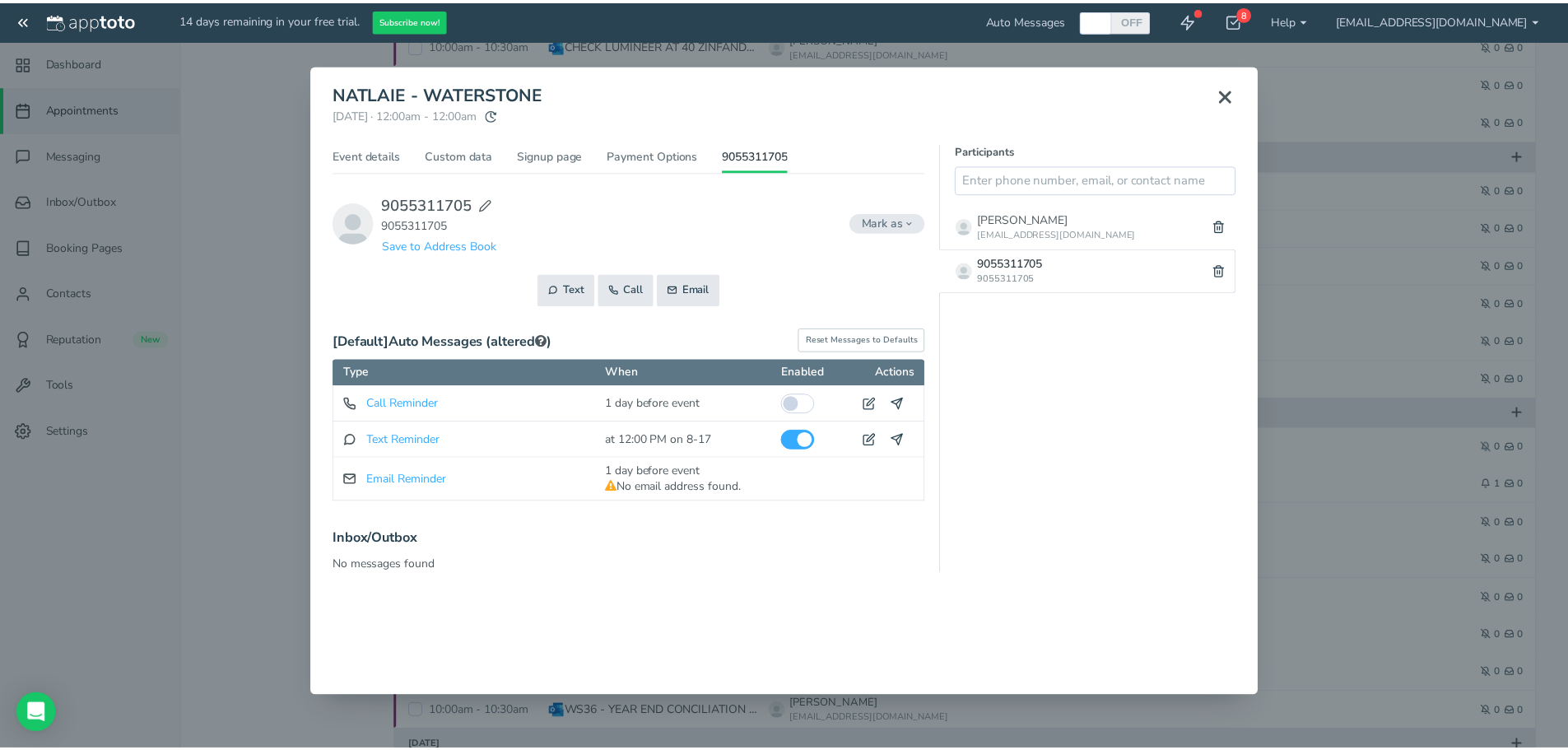
scroll to position [677, 0]
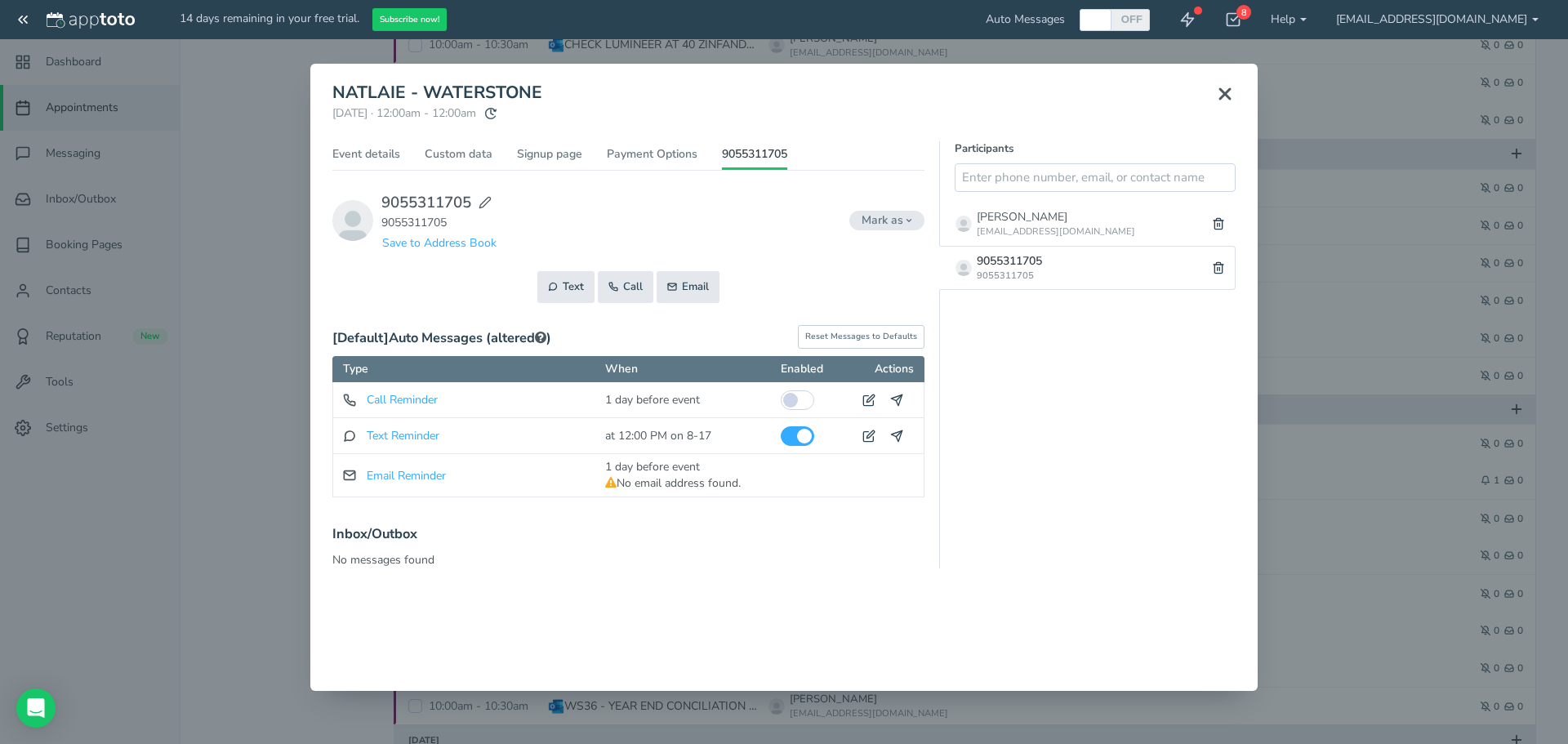
click at [901, 208] on div "9055311705 9055311705 Save to Address Book" at bounding box center [628, 220] width 592 height 61
click at [899, 220] on span "Mark as" at bounding box center [887, 220] width 75 height 19
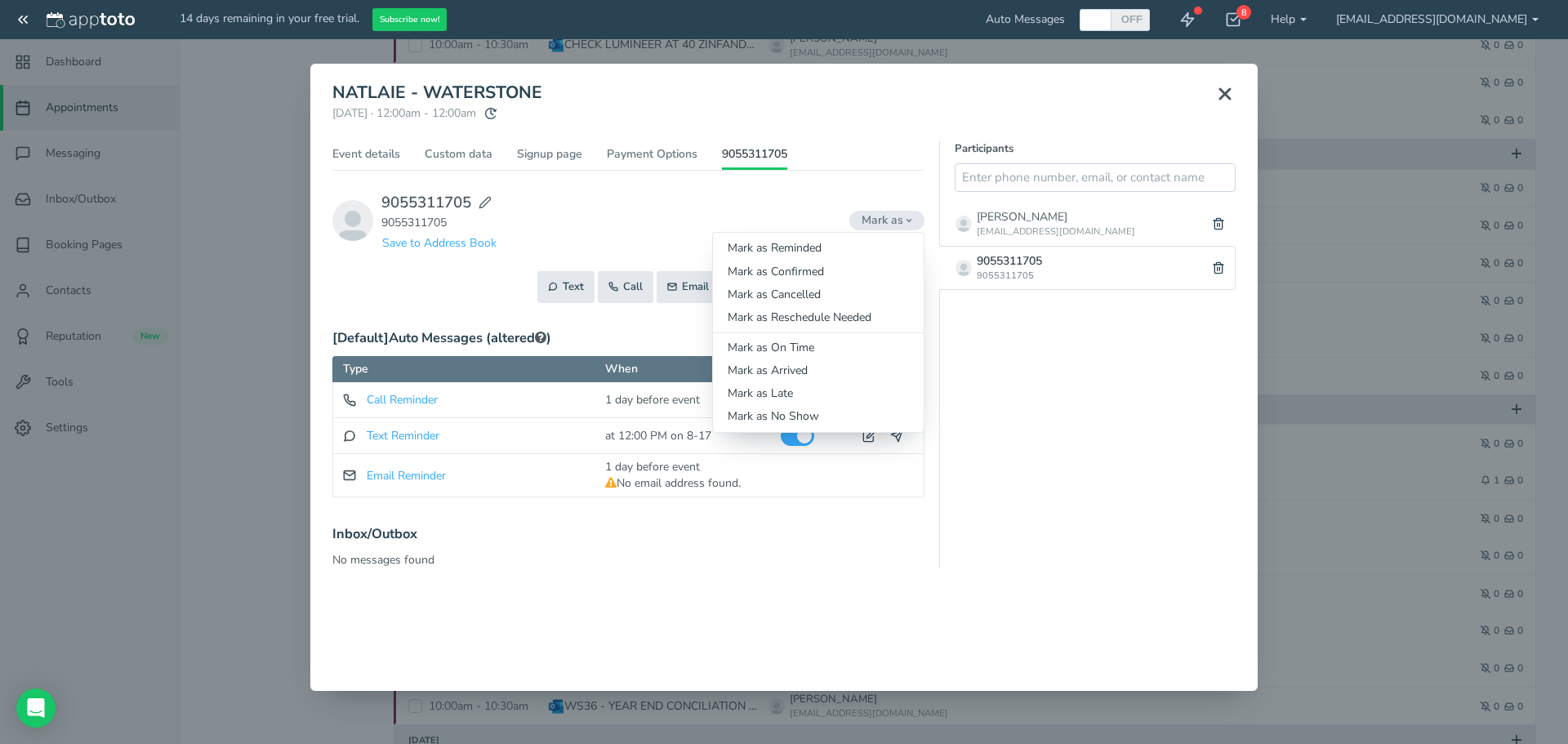
click at [899, 220] on span "Mark as" at bounding box center [887, 220] width 75 height 19
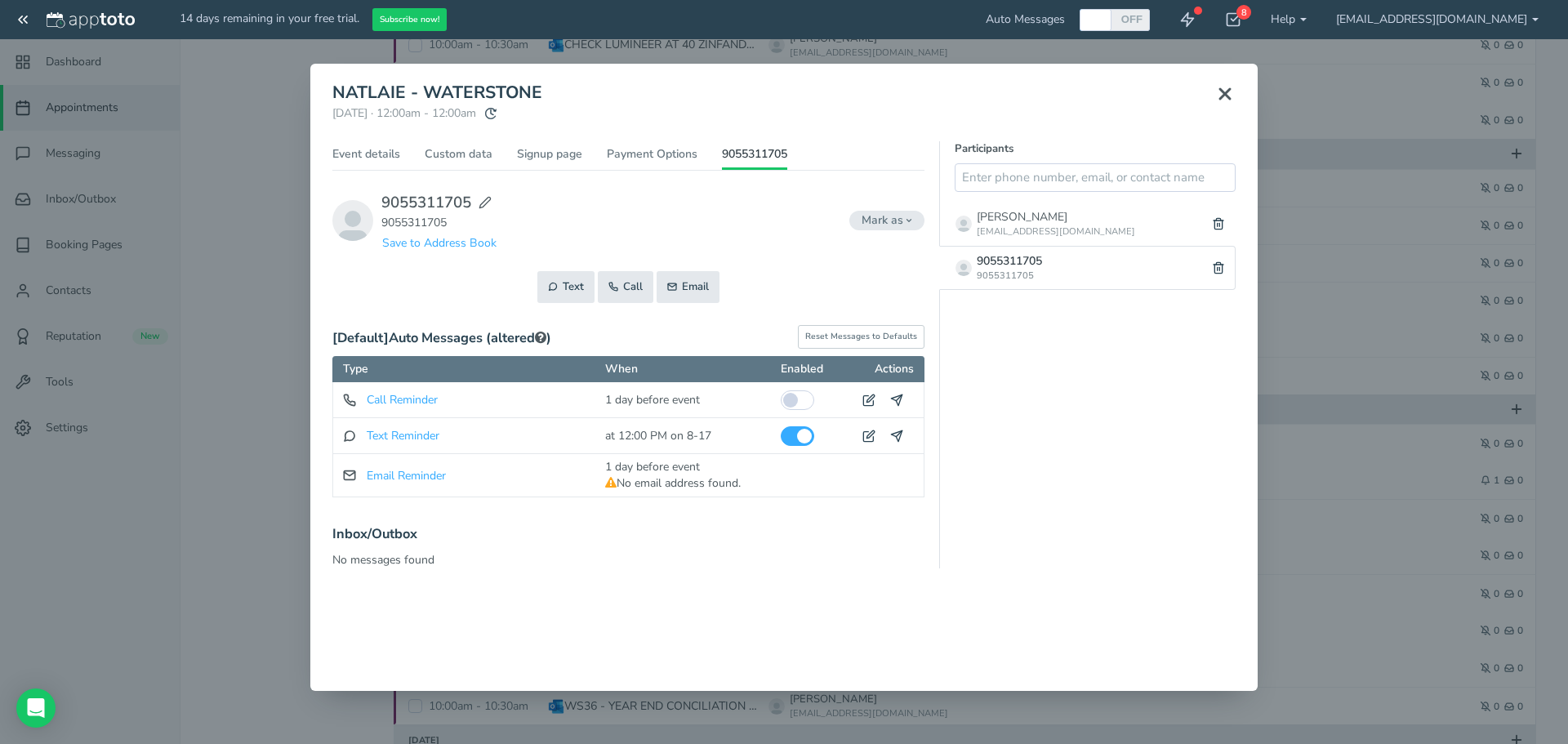
click at [673, 586] on div "NATLAIE - WATERSTONE [DATE] · 12:00am - 12:00am Public reschedule link Event de…" at bounding box center [784, 325] width 947 height 525
click at [879, 208] on div "9055311705 9055311705 Save to Address Book" at bounding box center [628, 220] width 592 height 61
click at [1223, 93] on use at bounding box center [1224, 93] width 10 height 10
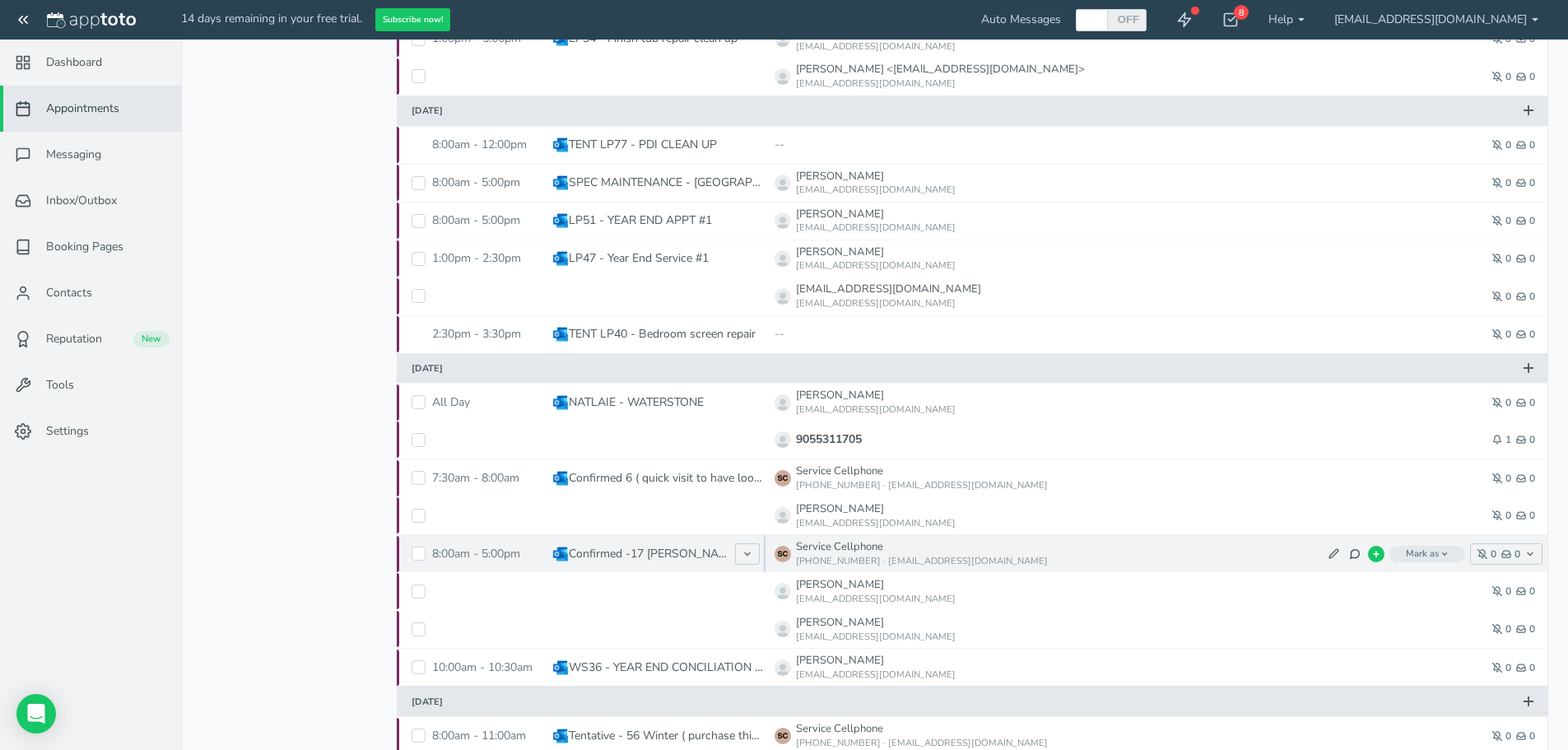
scroll to position [760, 0]
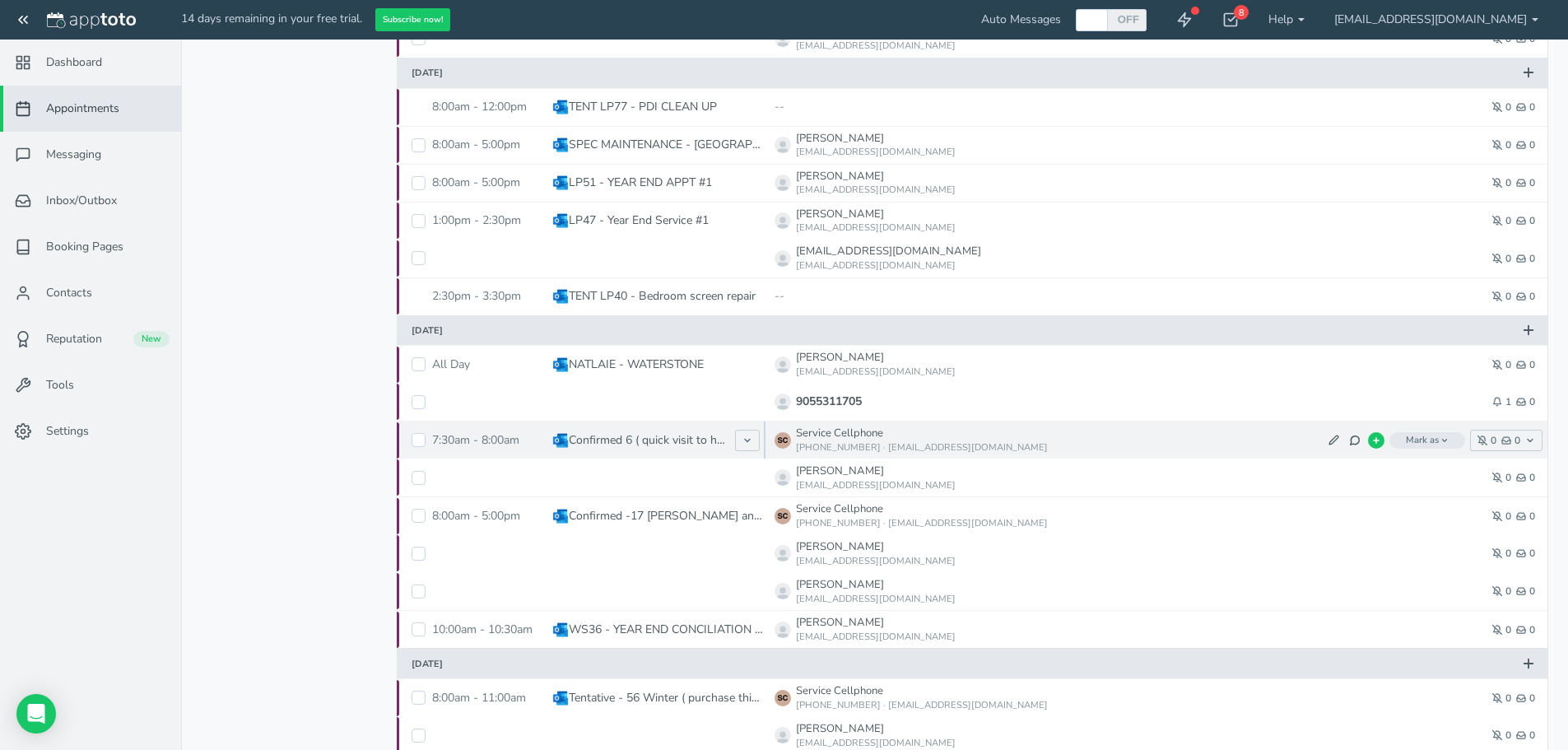
click at [627, 438] on p "Confirmed 6 ( quick visit to have look at the basement) code 1985" at bounding box center [648, 440] width 158 height 17
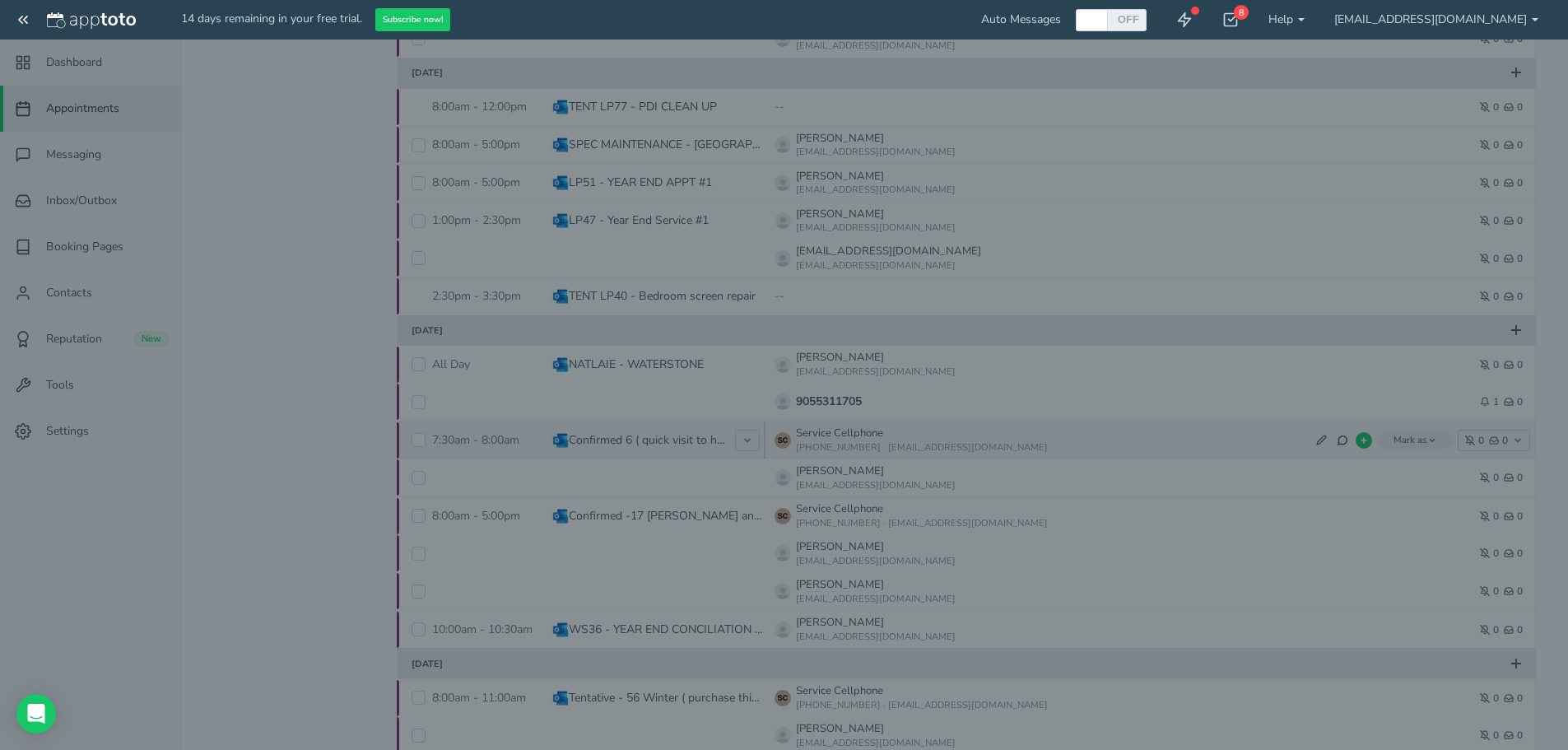
type input "Confirmed 6 ( quick visit to have look at the basement) code 1985"
type input "7:30am"
type input "8:00am"
select select "string:America/New_York"
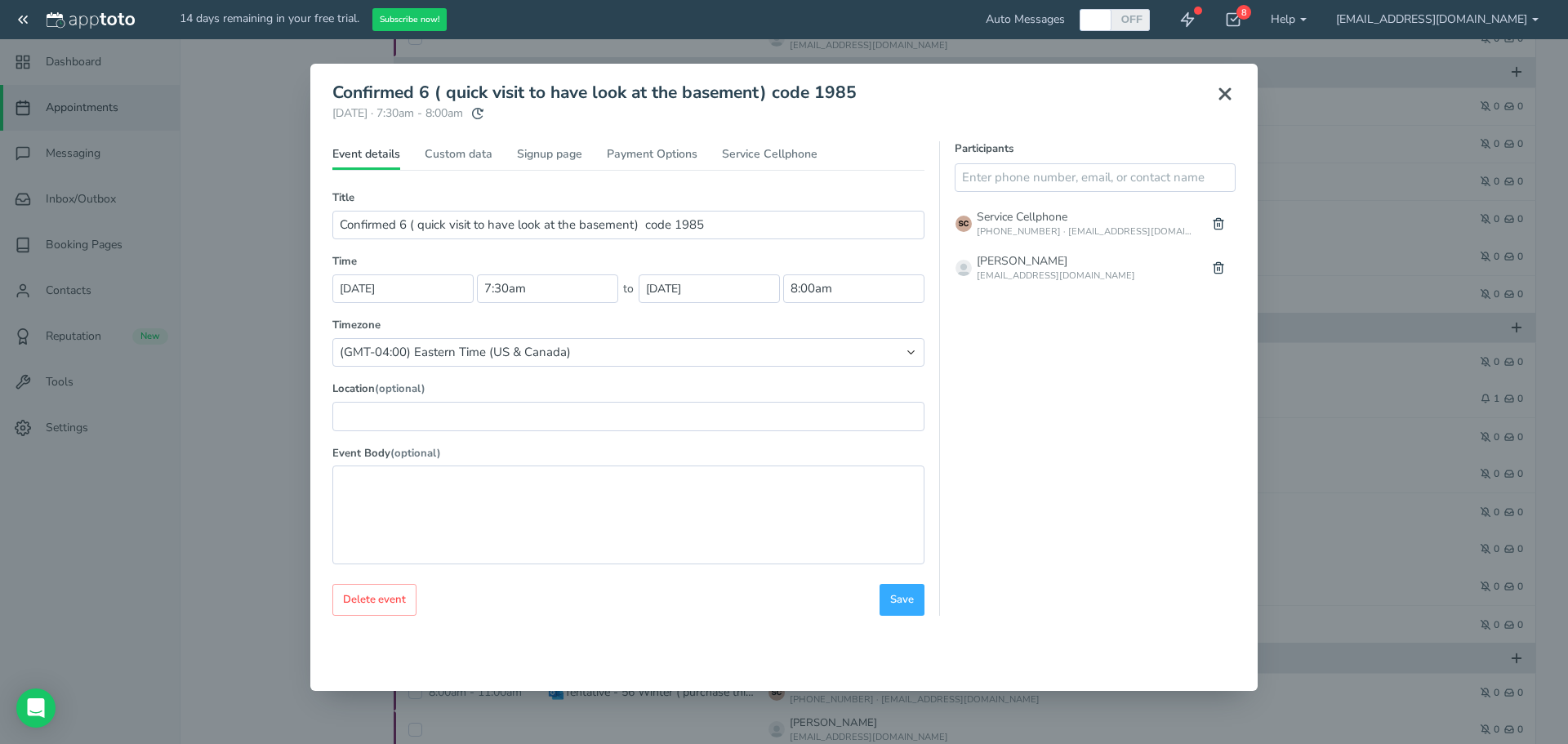
click at [769, 145] on div "Event details Custom data Signup page Payment Options Service Cellphone Title (…" at bounding box center [628, 378] width 592 height 474
click at [769, 152] on link "Service Cellphone" at bounding box center [770, 158] width 95 height 23
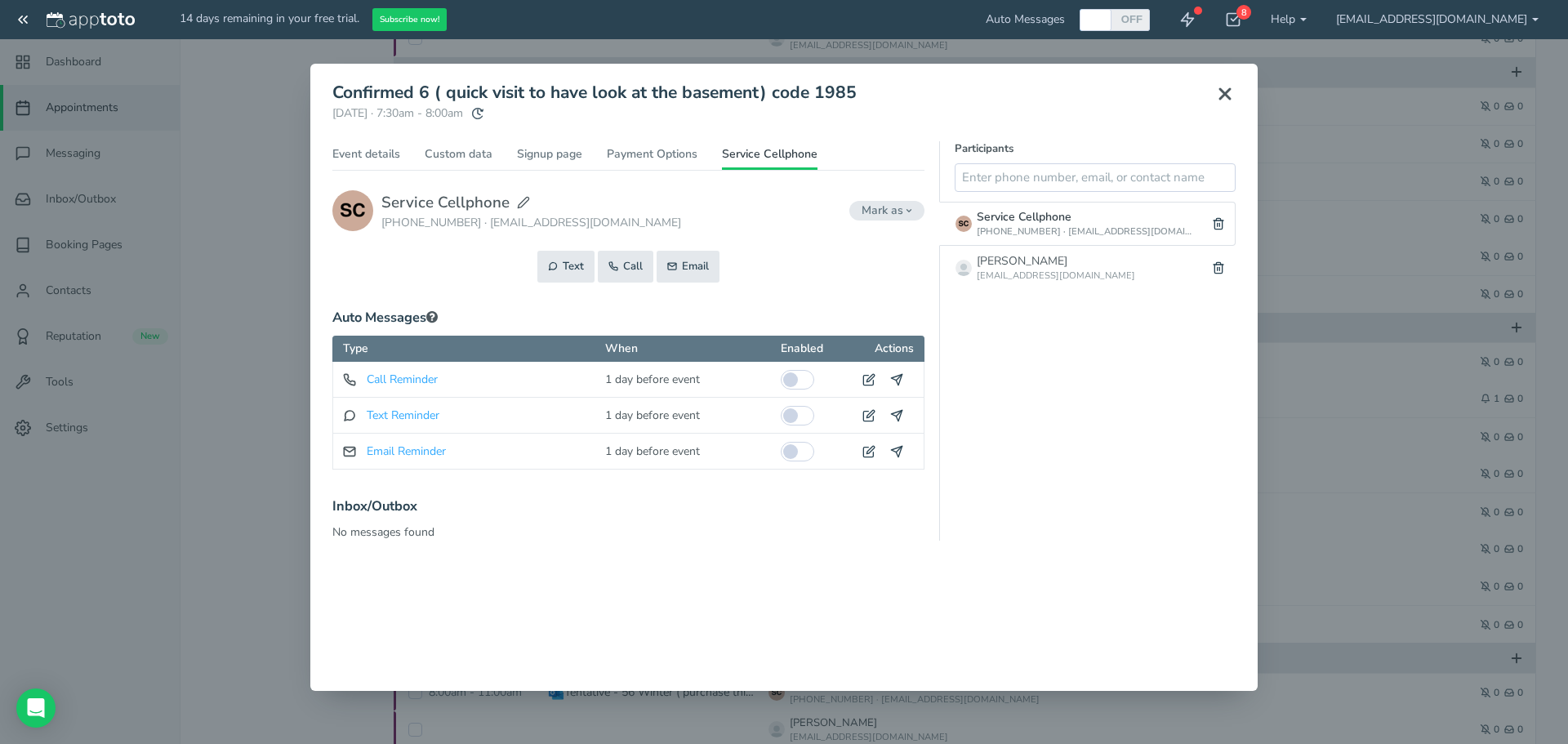
click at [522, 203] on icon at bounding box center [523, 202] width 13 height 13
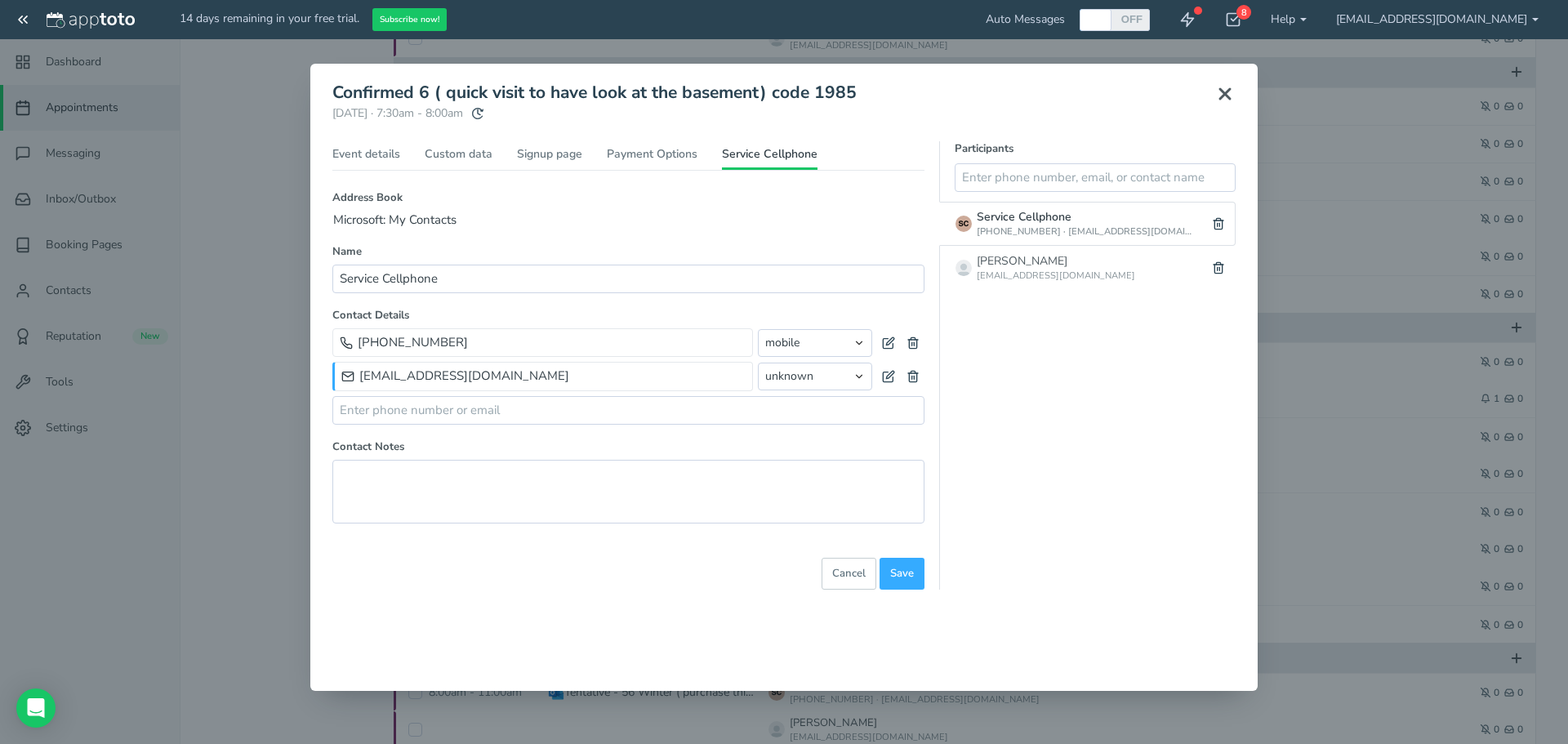
click at [1230, 88] on icon at bounding box center [1224, 93] width 19 height 19
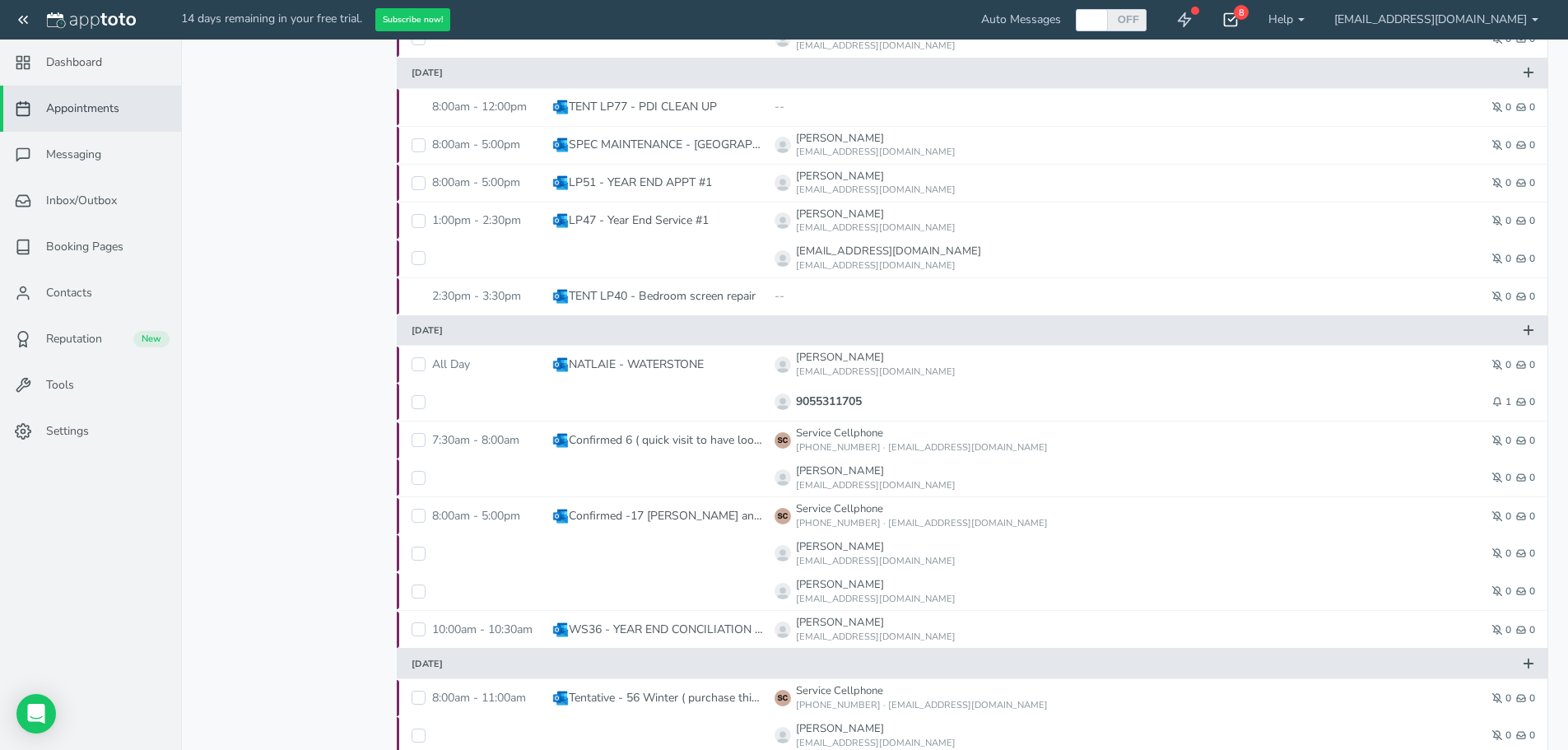
click at [1239, 22] on icon at bounding box center [1230, 20] width 17 height 17
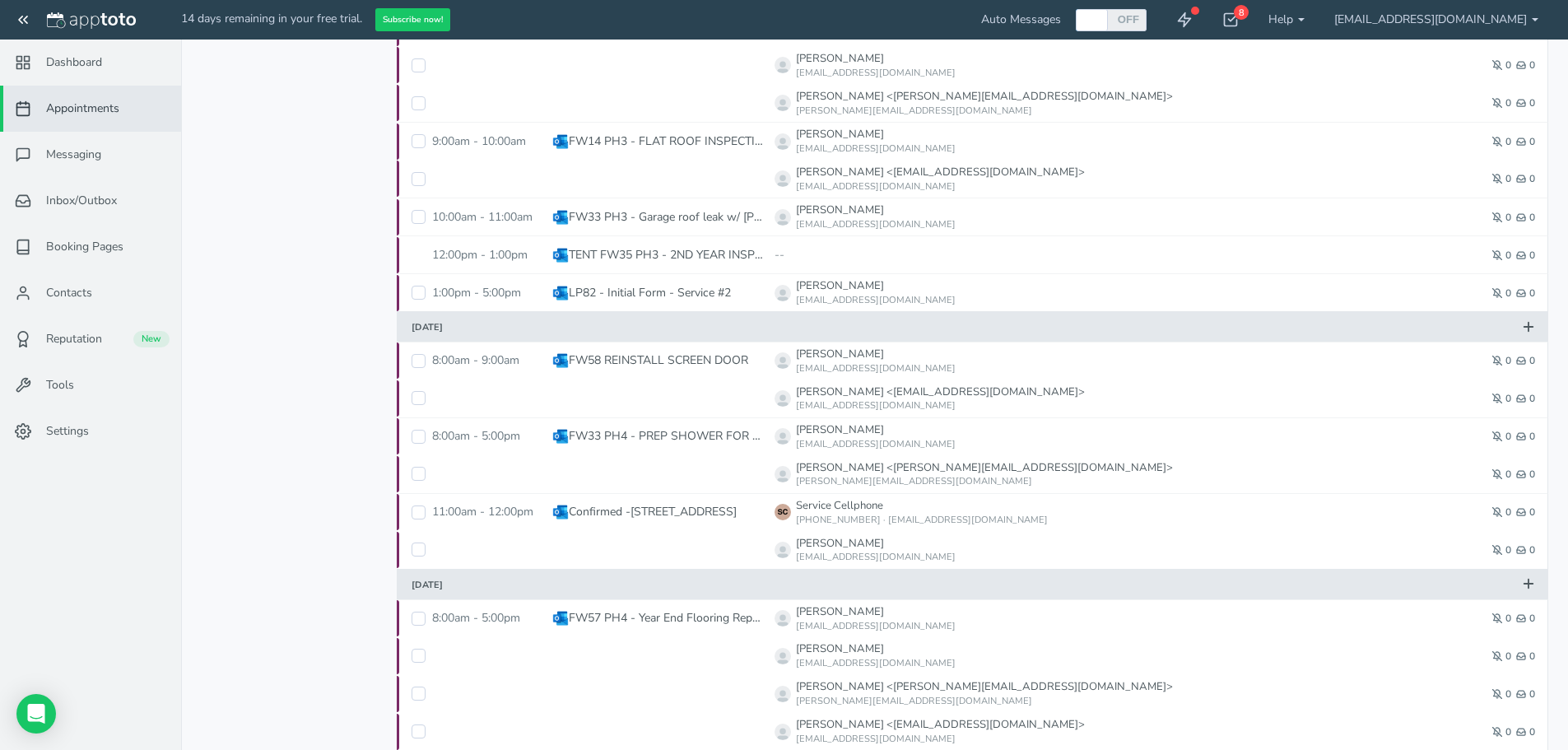
scroll to position [1565, 0]
